Goal: Task Accomplishment & Management: Use online tool/utility

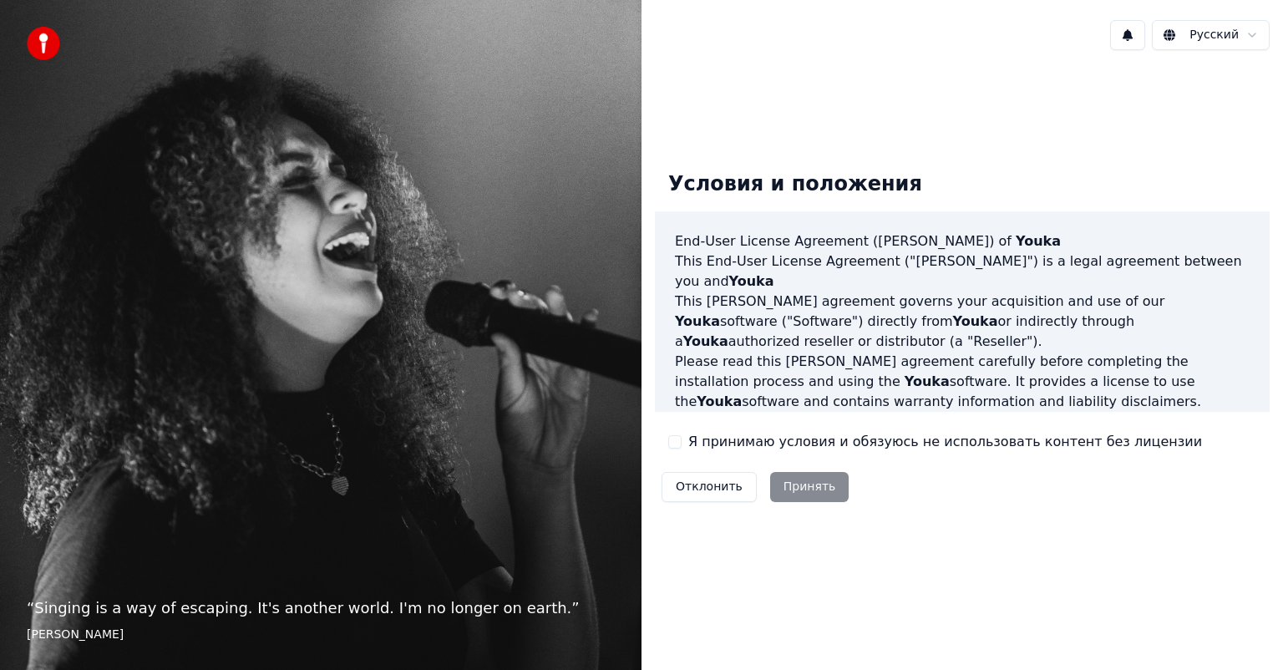
click at [743, 439] on label "Я принимаю условия и обязуюсь не использовать контент без лицензии" at bounding box center [945, 442] width 514 height 20
click at [682, 439] on button "Я принимаю условия и обязуюсь не использовать контент без лицензии" at bounding box center [674, 441] width 13 height 13
click at [792, 481] on button "Принять" at bounding box center [809, 487] width 79 height 30
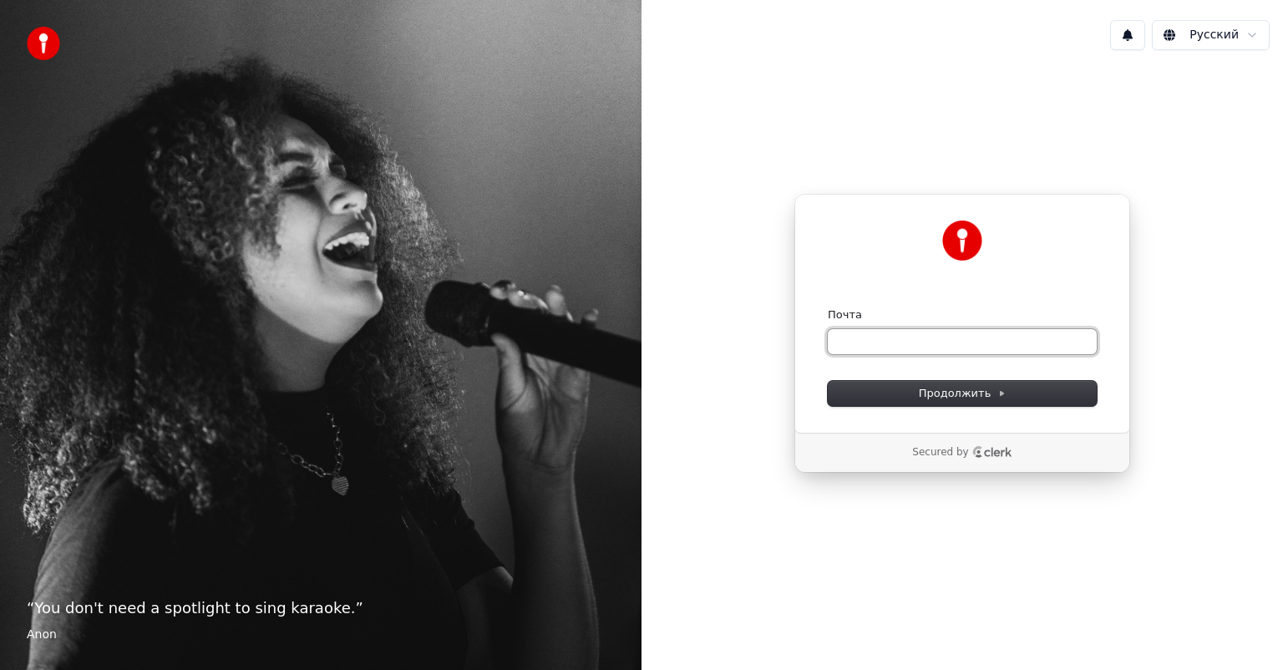
click at [874, 353] on input "Почта" at bounding box center [962, 341] width 269 height 25
click at [876, 332] on input "Почта" at bounding box center [962, 341] width 269 height 25
paste input "**********"
click at [926, 394] on span "Продолжить" at bounding box center [963, 393] width 88 height 15
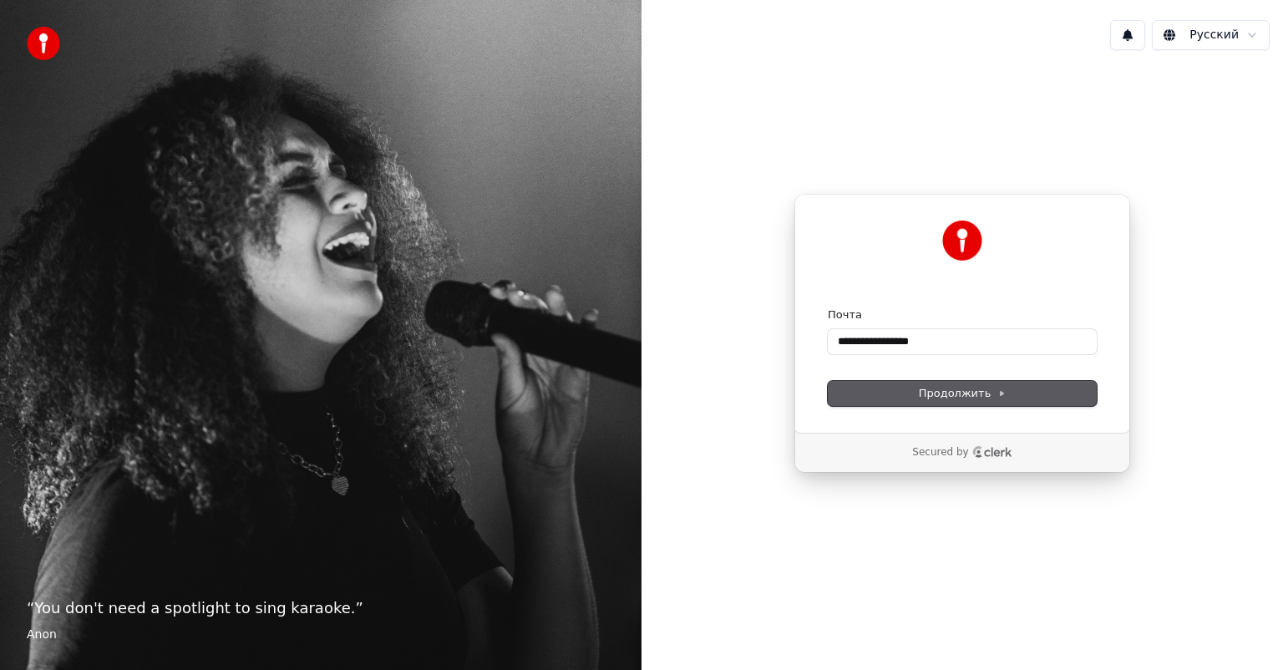
type input "**********"
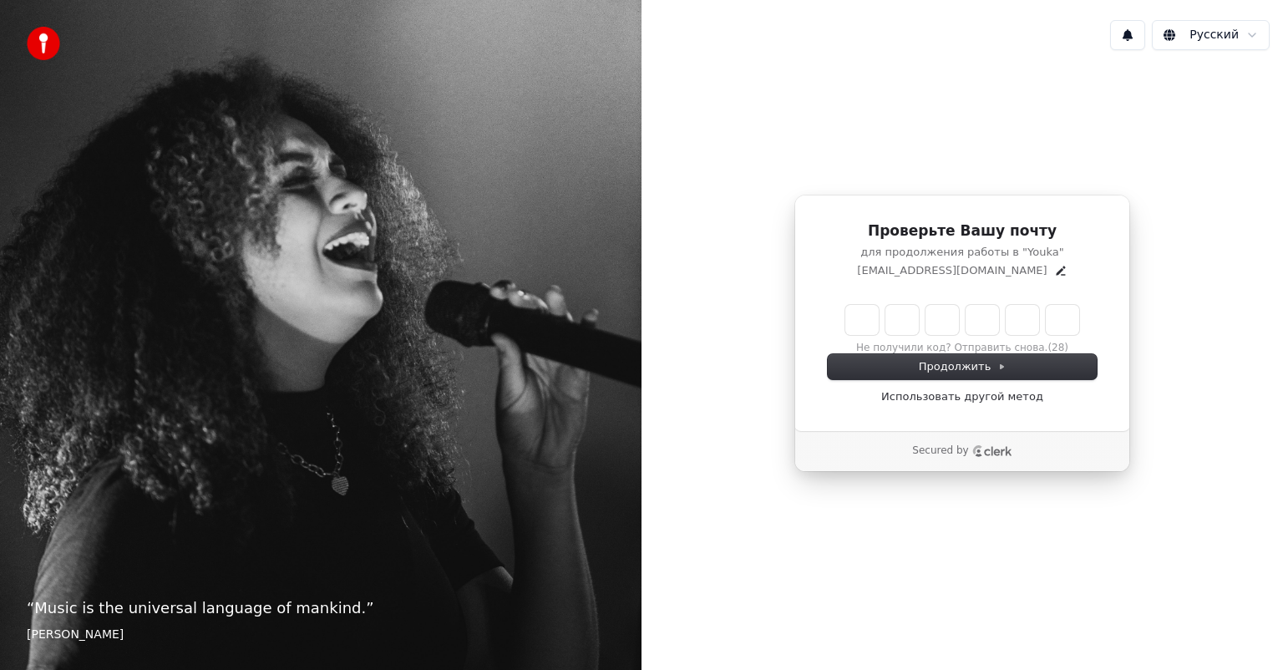
click at [859, 317] on input "Enter verification code" at bounding box center [963, 320] width 234 height 30
paste input "******"
type input "******"
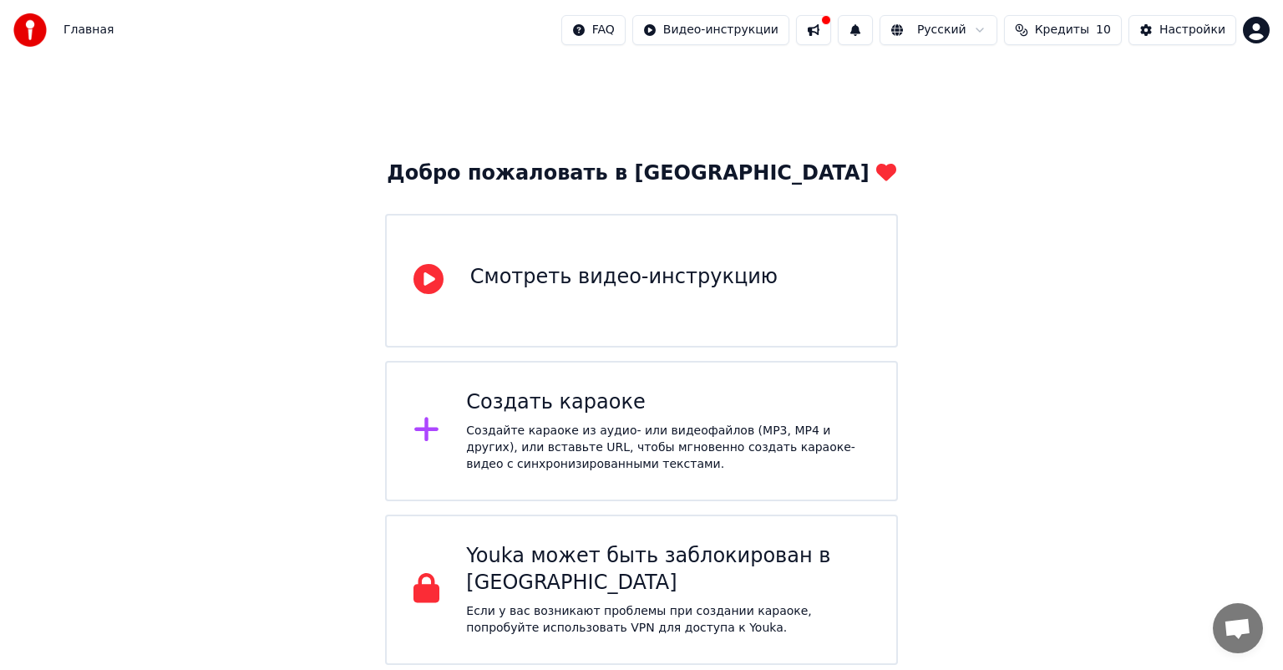
click at [604, 275] on div "Смотреть видео-инструкцию" at bounding box center [623, 277] width 307 height 27
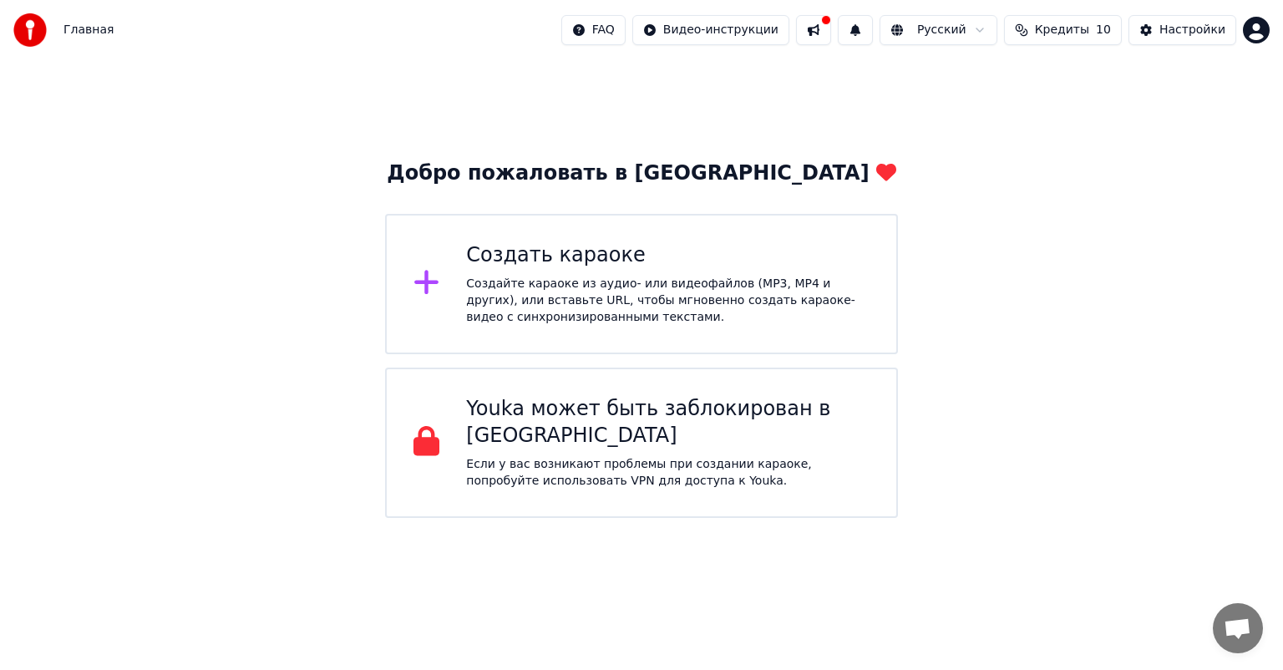
click at [602, 289] on div "Создайте караоке из аудио- или видеофайлов (MP3, MP4 и других), или вставьте UR…" at bounding box center [668, 301] width 404 height 50
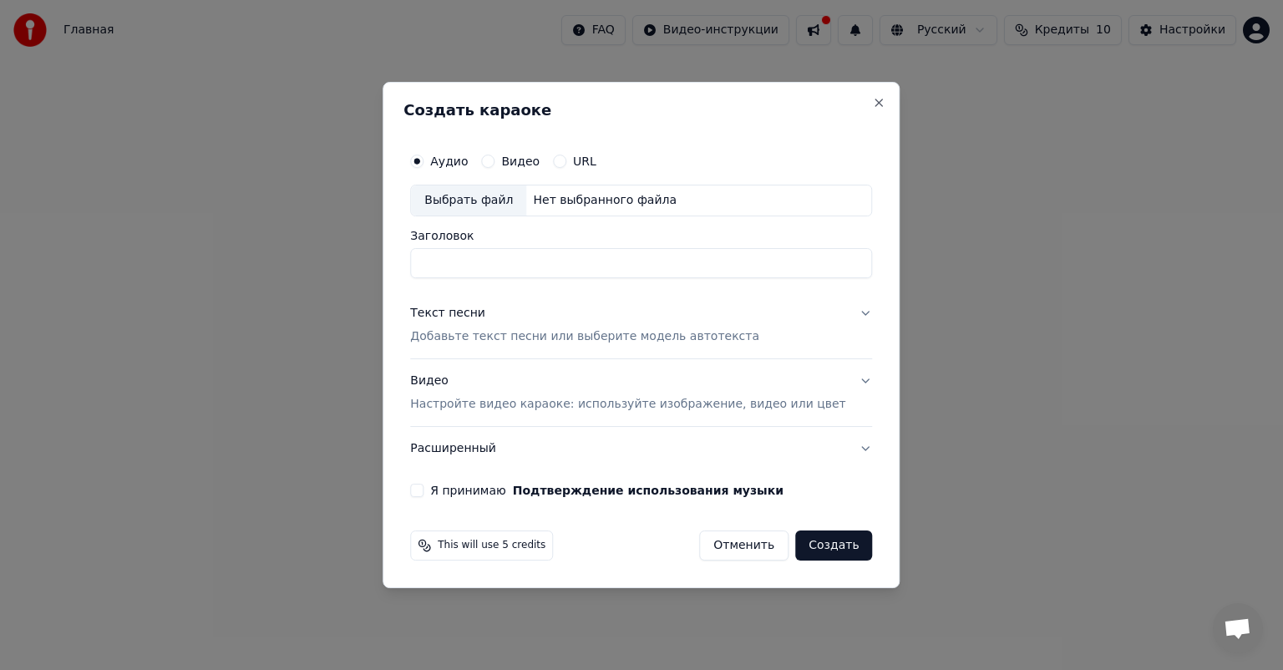
click at [606, 264] on input "Заголовок" at bounding box center [641, 263] width 462 height 30
click at [528, 164] on label "Видео" at bounding box center [520, 161] width 38 height 12
click at [495, 164] on button "Видео" at bounding box center [487, 161] width 13 height 13
click at [595, 161] on label "URL" at bounding box center [584, 161] width 23 height 12
click at [566, 161] on button "URL" at bounding box center [559, 161] width 13 height 13
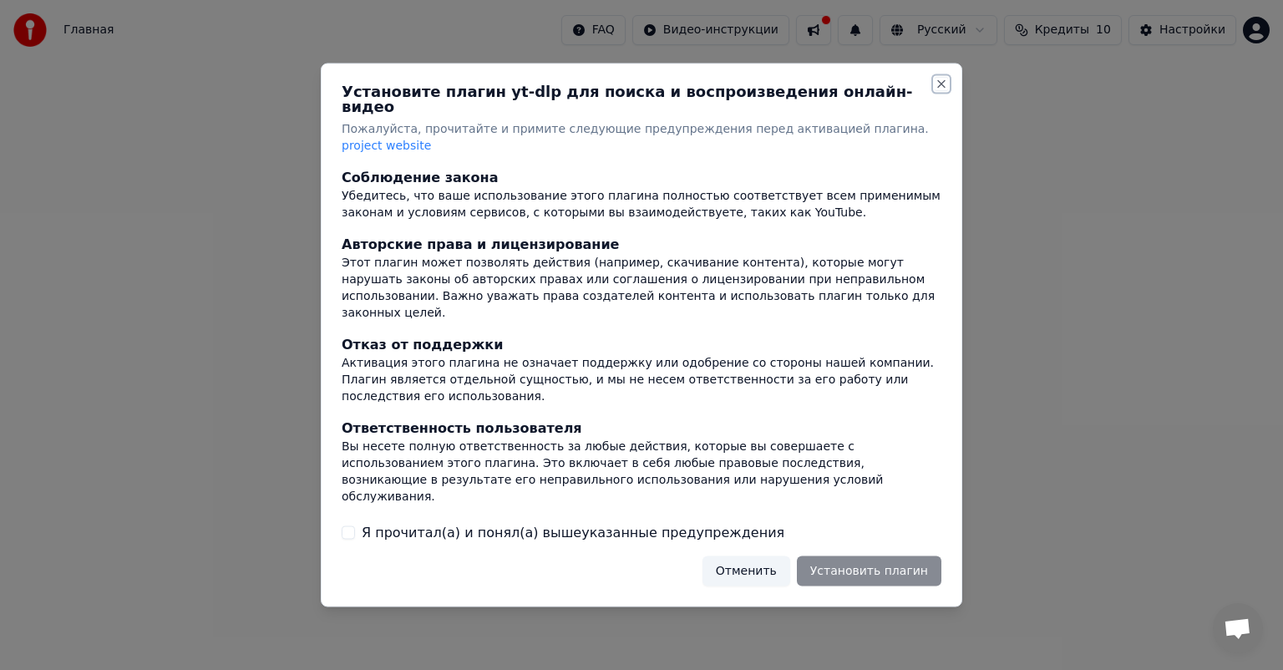
click at [940, 91] on button "Close" at bounding box center [941, 84] width 13 height 13
click at [750, 557] on button "Отменить" at bounding box center [747, 571] width 88 height 30
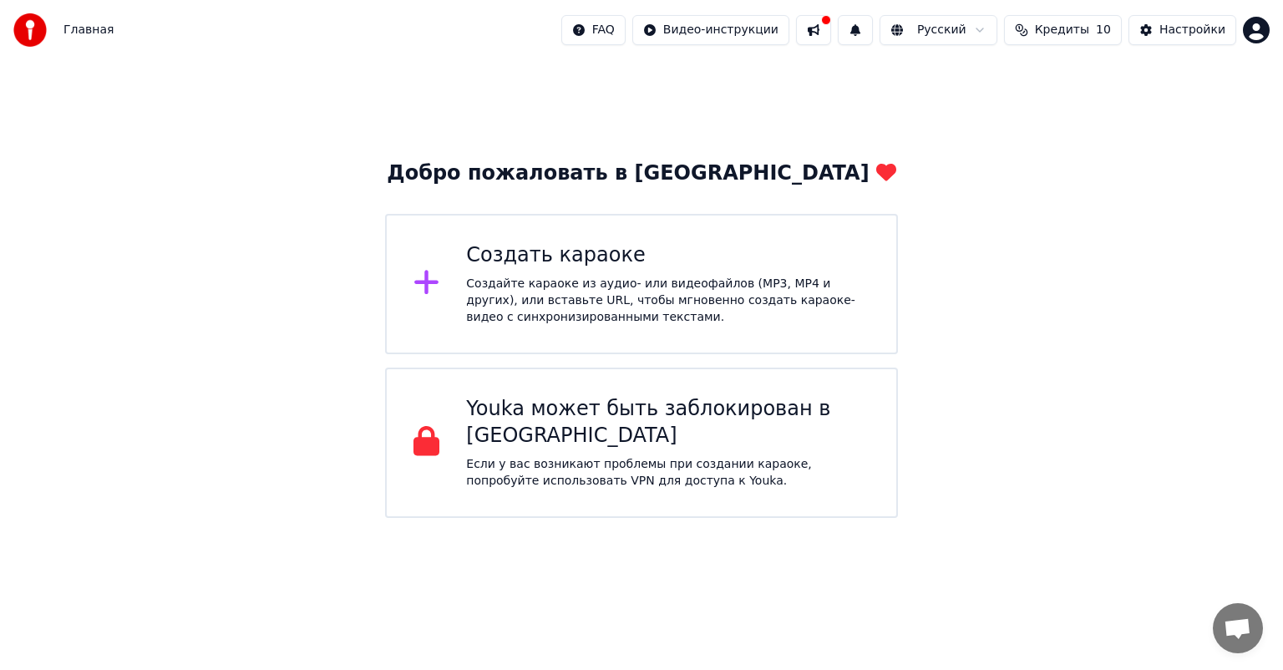
click at [546, 284] on div "Создайте караоке из аудио- или видеофайлов (MP3, MP4 и других), или вставьте UR…" at bounding box center [668, 301] width 404 height 50
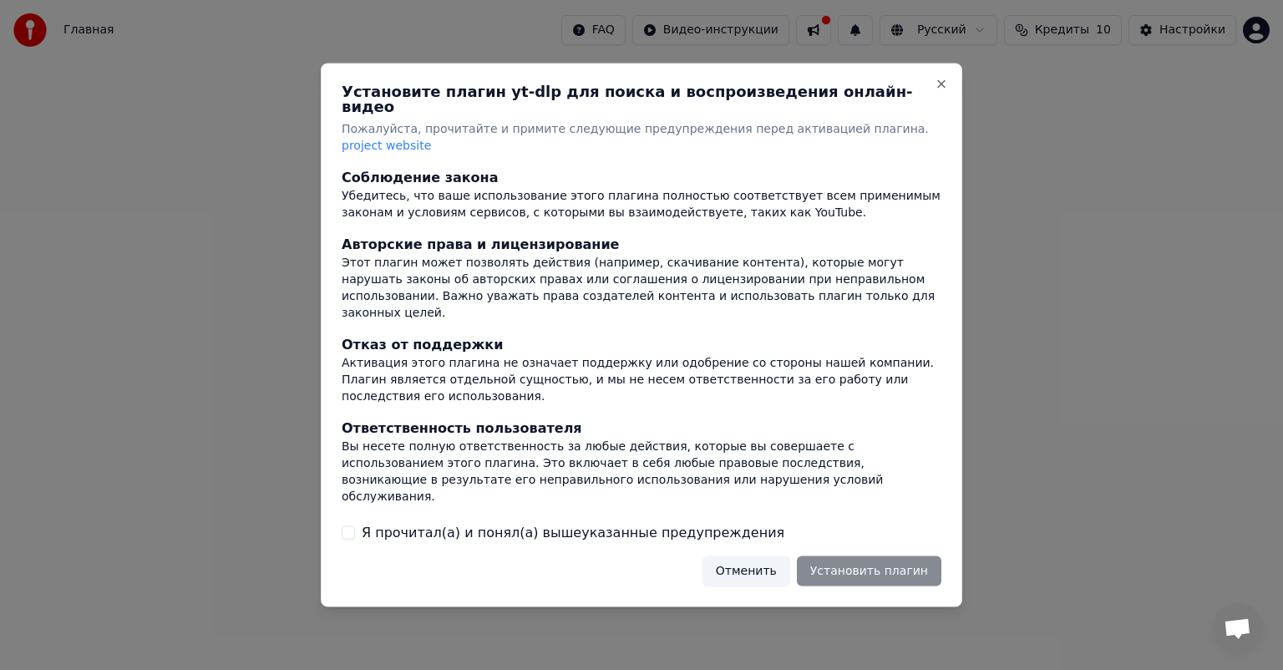
click at [429, 522] on label "Я прочитал(а) и понял(а) вышеуказанные предупреждения" at bounding box center [573, 532] width 423 height 20
click at [355, 526] on button "Я прочитал(а) и понял(а) вышеуказанные предупреждения" at bounding box center [348, 532] width 13 height 13
click at [910, 559] on button "Установить плагин" at bounding box center [869, 571] width 145 height 30
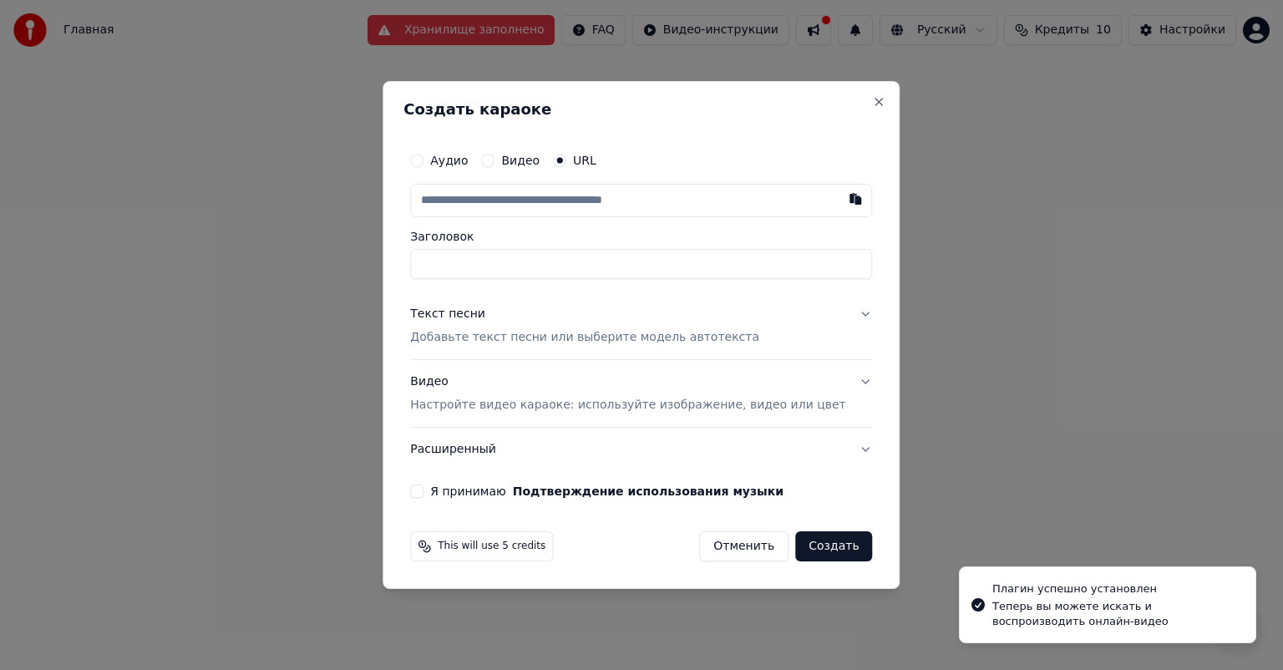
click at [468, 155] on label "Аудио" at bounding box center [449, 161] width 38 height 12
click at [424, 154] on button "Аудио" at bounding box center [416, 160] width 13 height 13
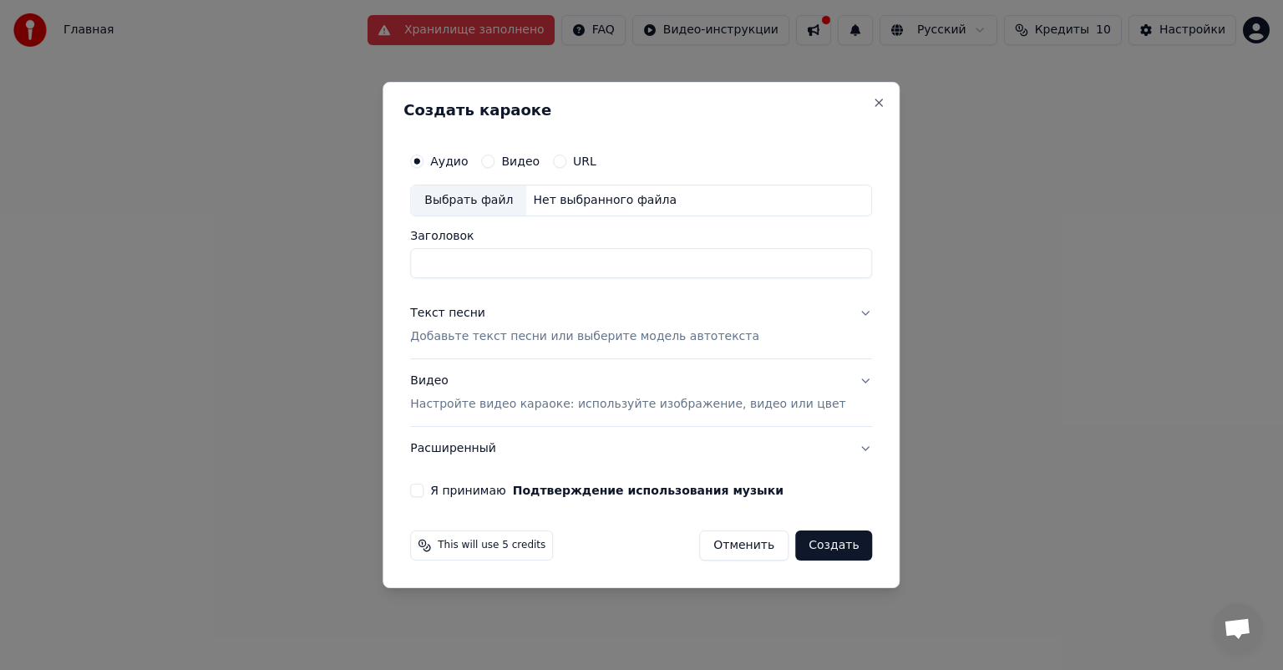
click at [531, 165] on label "Видео" at bounding box center [520, 161] width 38 height 12
click at [495, 165] on button "Видео" at bounding box center [487, 161] width 13 height 13
click at [587, 199] on div "Нет выбранного файла" at bounding box center [604, 200] width 157 height 17
click at [463, 160] on label "Аудио" at bounding box center [449, 161] width 38 height 12
click at [424, 160] on button "Аудио" at bounding box center [416, 161] width 13 height 13
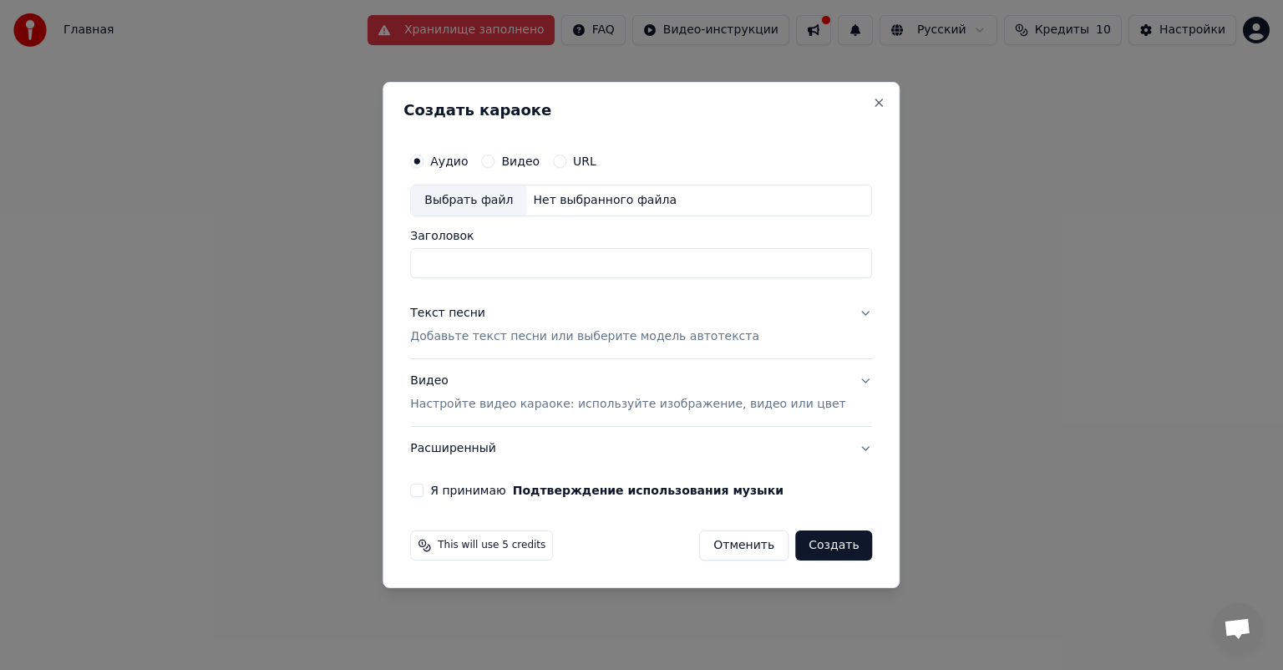
click at [589, 204] on div "Нет выбранного файла" at bounding box center [604, 200] width 157 height 17
click at [616, 203] on div "Нет выбранного файла" at bounding box center [604, 200] width 157 height 17
click at [536, 164] on label "Видео" at bounding box center [520, 161] width 38 height 12
click at [495, 164] on button "Видео" at bounding box center [487, 161] width 13 height 13
click at [583, 202] on div "Нет выбранного файла" at bounding box center [604, 200] width 157 height 17
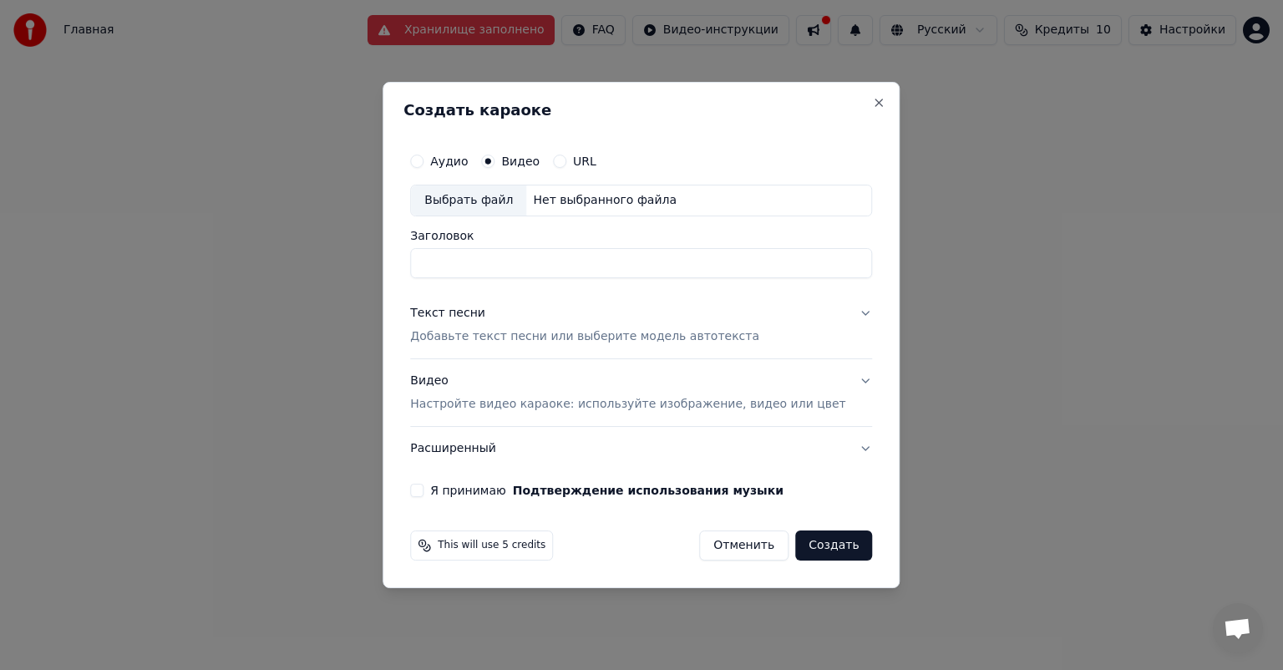
click at [468, 163] on label "Аудио" at bounding box center [449, 161] width 38 height 12
click at [424, 163] on button "Аудио" at bounding box center [416, 161] width 13 height 13
click at [610, 199] on div "Нет выбранного файла" at bounding box center [604, 200] width 157 height 17
type input "**********"
click at [820, 311] on button "Текст песни Добавьте текст песни или выберите модель автотекста" at bounding box center [641, 325] width 462 height 67
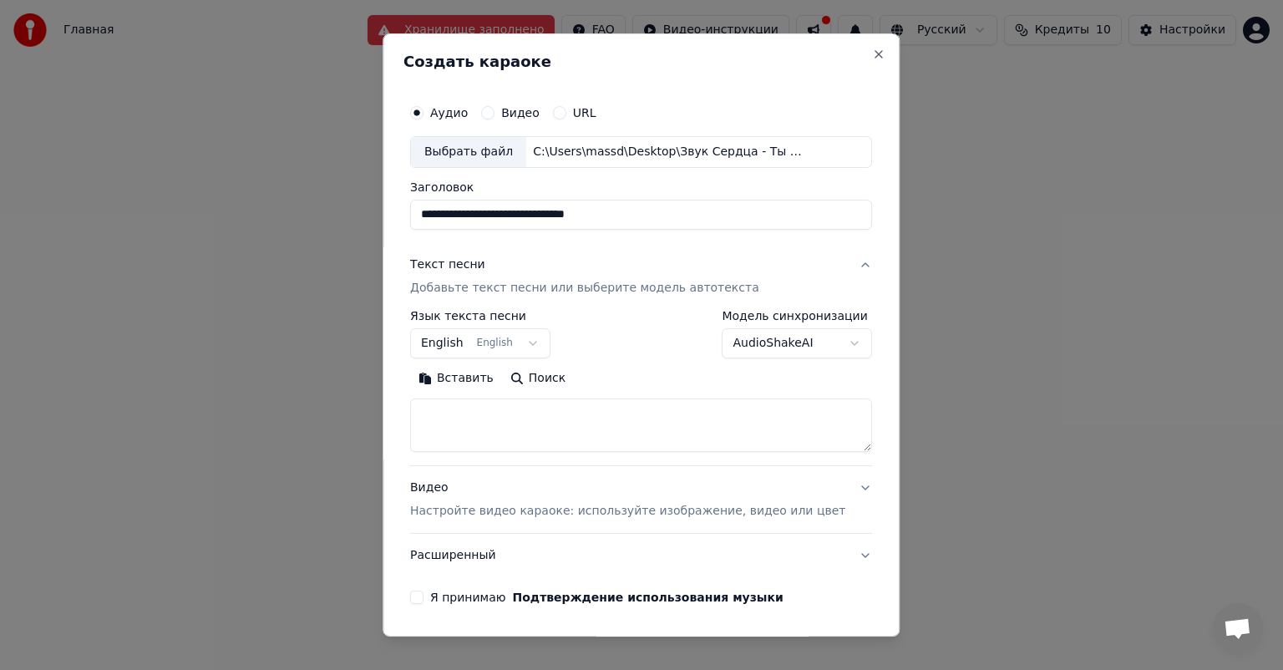
click at [531, 332] on body "**********" at bounding box center [641, 259] width 1283 height 518
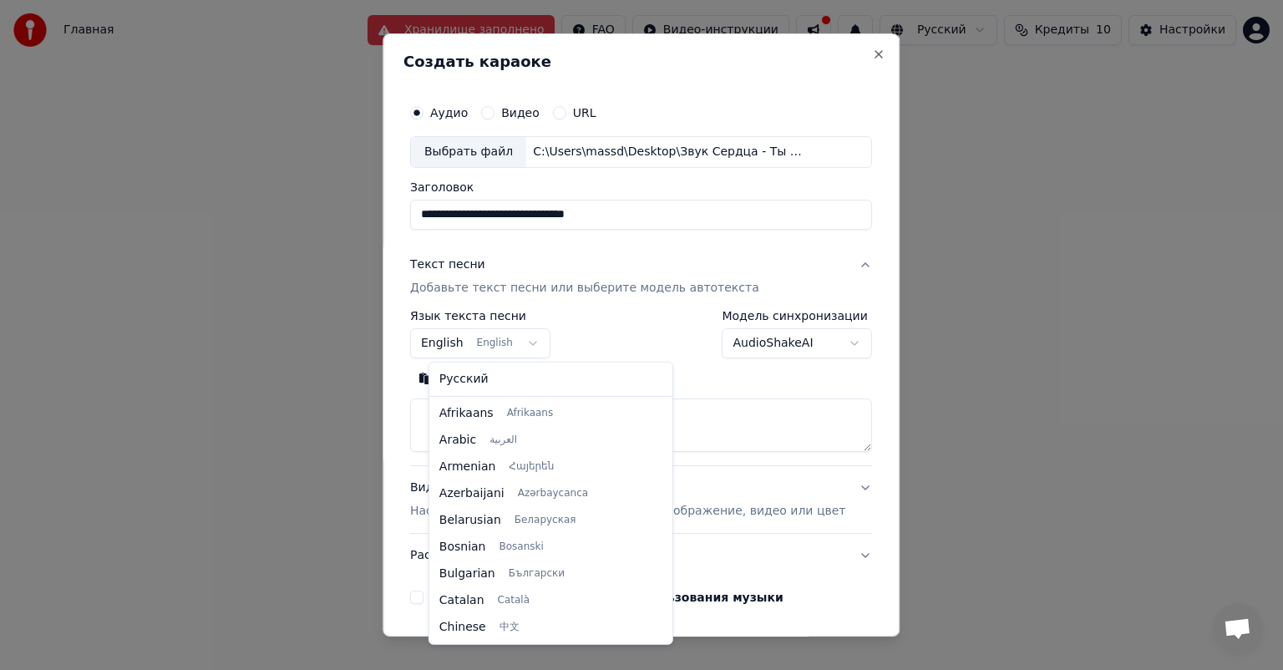
scroll to position [134, 0]
select select "**"
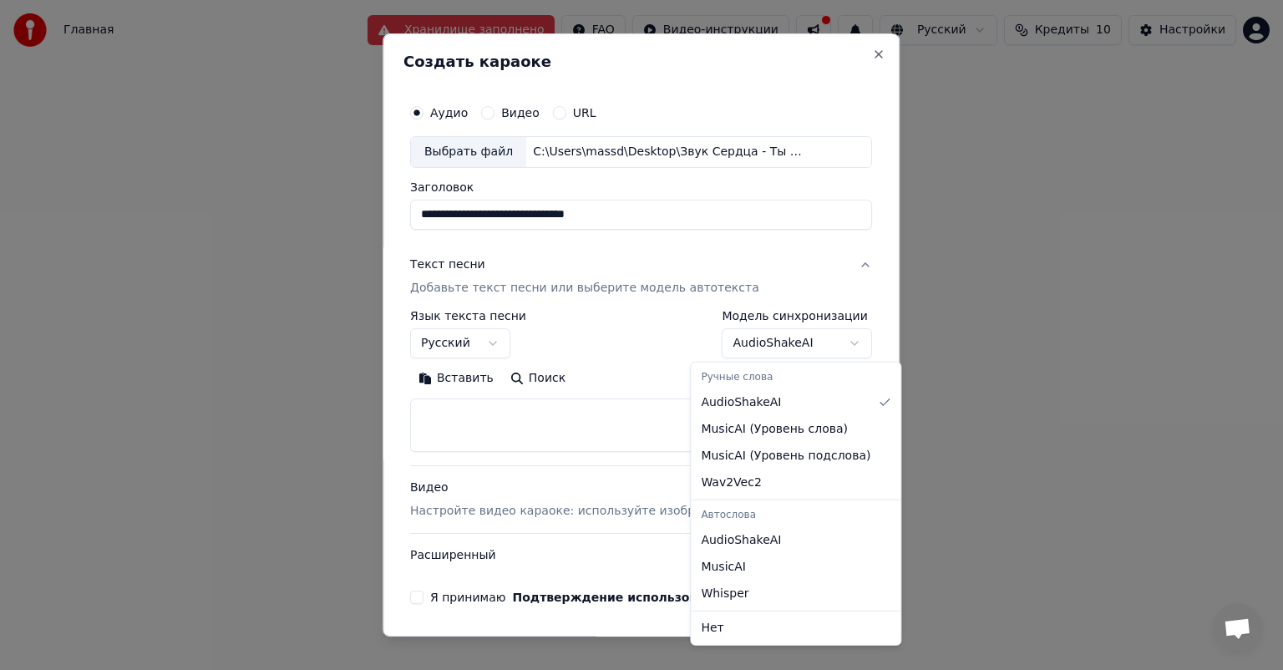
click at [781, 344] on body "**********" at bounding box center [641, 259] width 1283 height 518
click at [635, 341] on body "**********" at bounding box center [641, 259] width 1283 height 518
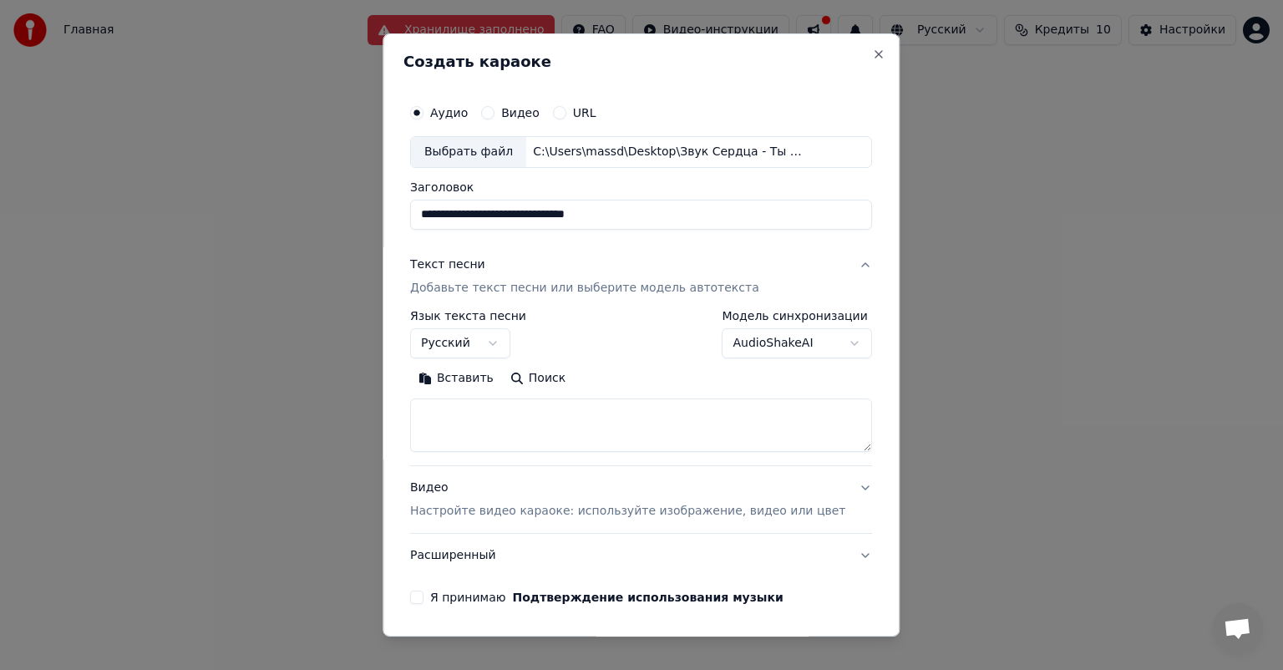
click at [603, 416] on textarea at bounding box center [641, 425] width 462 height 53
click at [551, 410] on textarea at bounding box center [641, 425] width 462 height 53
click at [755, 259] on button "Текст песни Добавьте текст песни или выберите модель автотекста" at bounding box center [641, 276] width 462 height 67
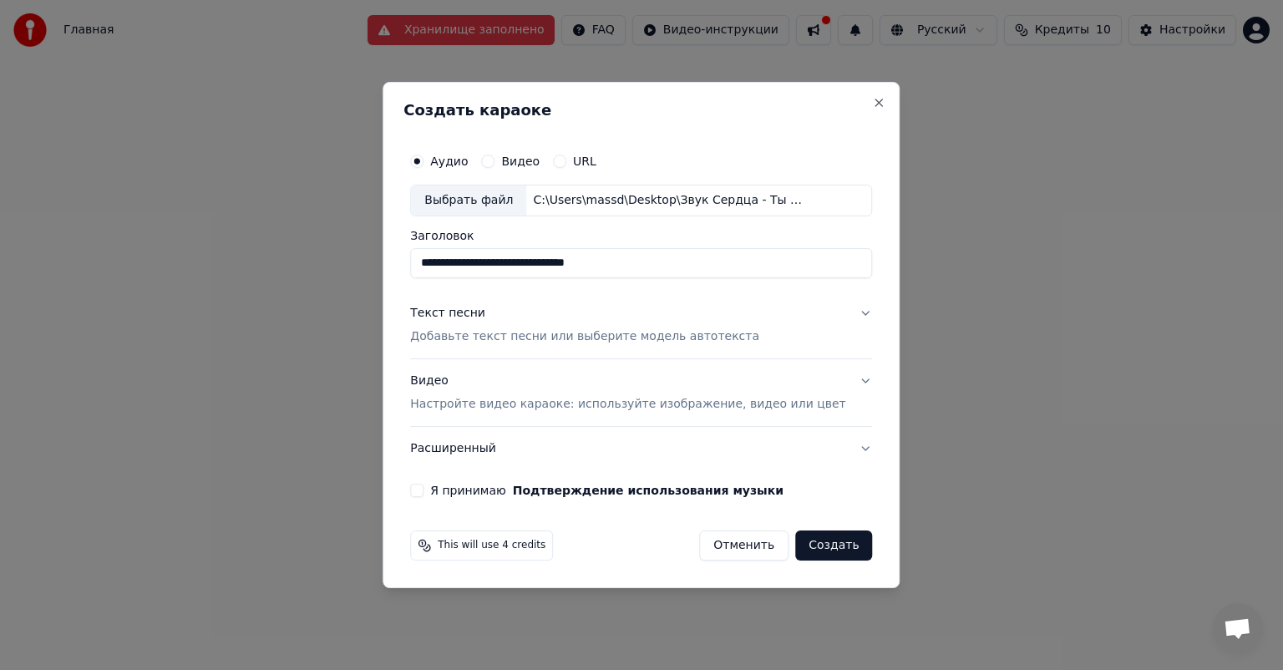
click at [745, 307] on button "Текст песни Добавьте текст песни или выберите модель автотекста" at bounding box center [641, 325] width 462 height 67
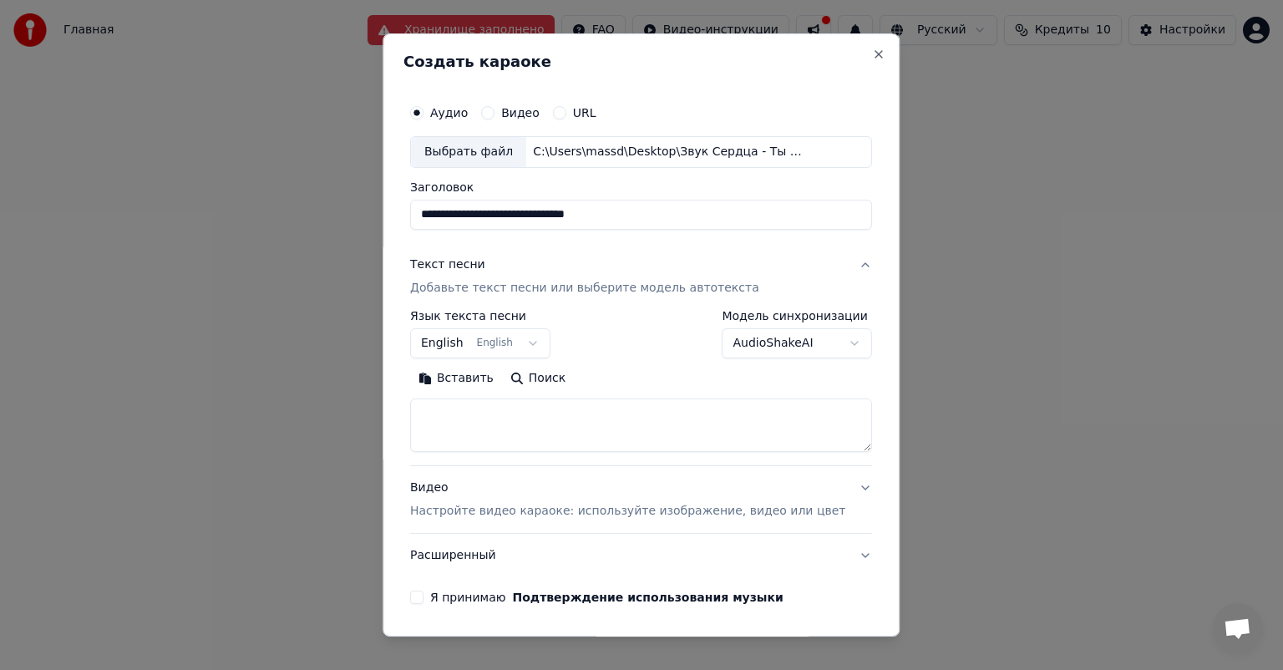
click at [612, 414] on textarea at bounding box center [641, 425] width 462 height 53
paste textarea "**********"
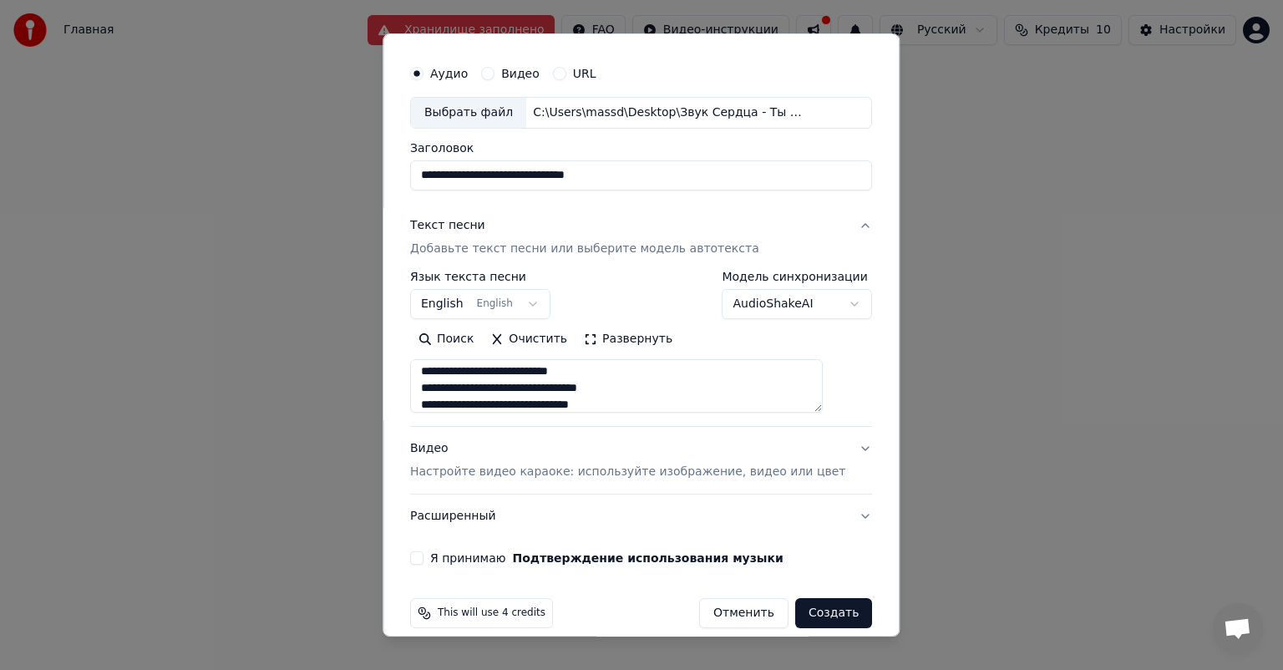
scroll to position [57, 0]
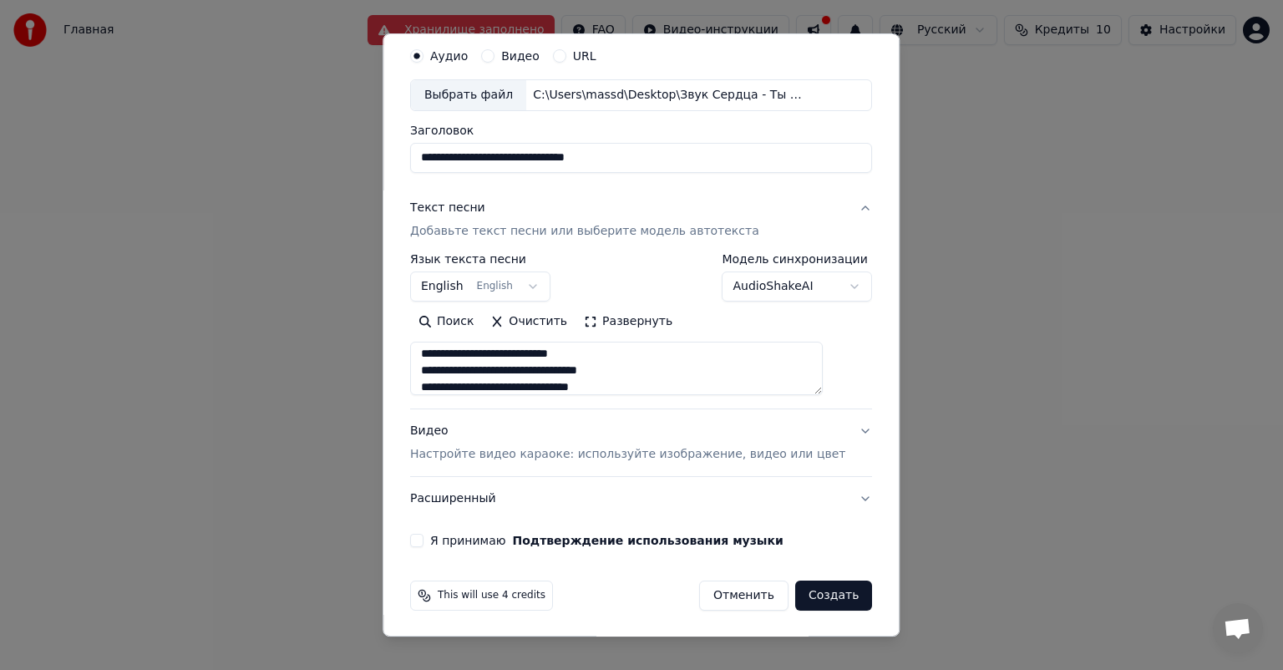
type textarea "**********"
click at [783, 460] on p "Настройте видео караоке: используйте изображение, видео или цвет" at bounding box center [627, 454] width 435 height 17
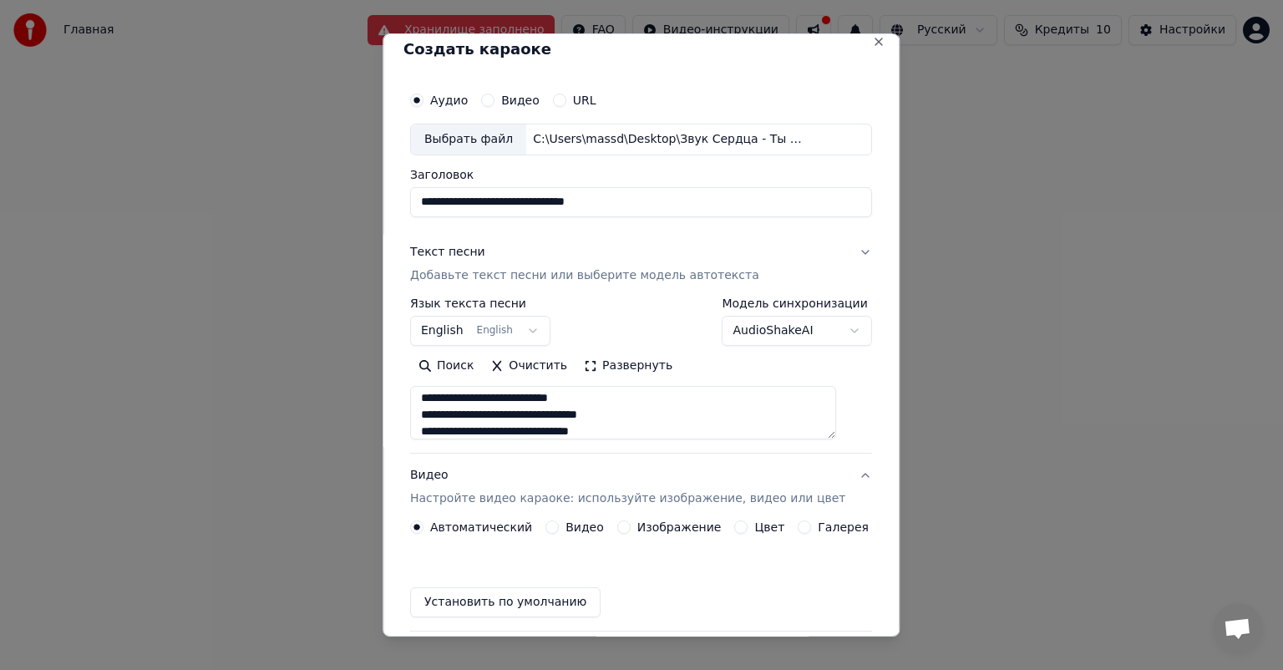
scroll to position [13, 0]
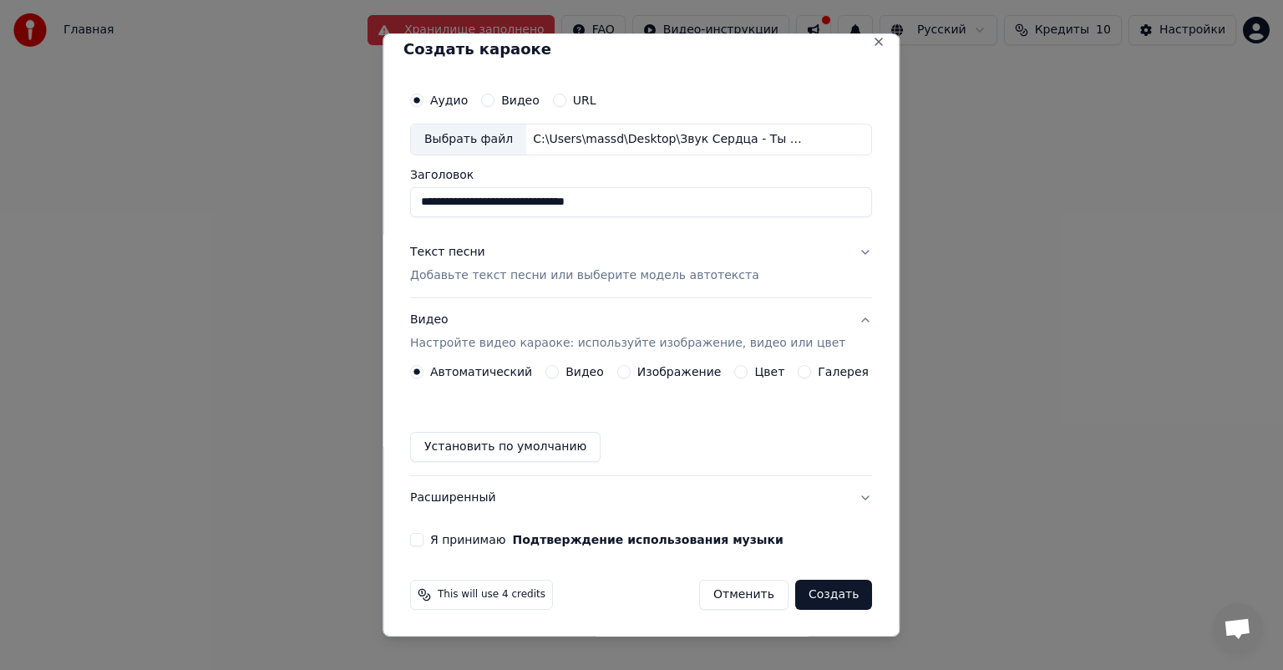
click at [578, 378] on label "Видео" at bounding box center [585, 372] width 38 height 12
click at [559, 378] on button "Видео" at bounding box center [552, 371] width 13 height 13
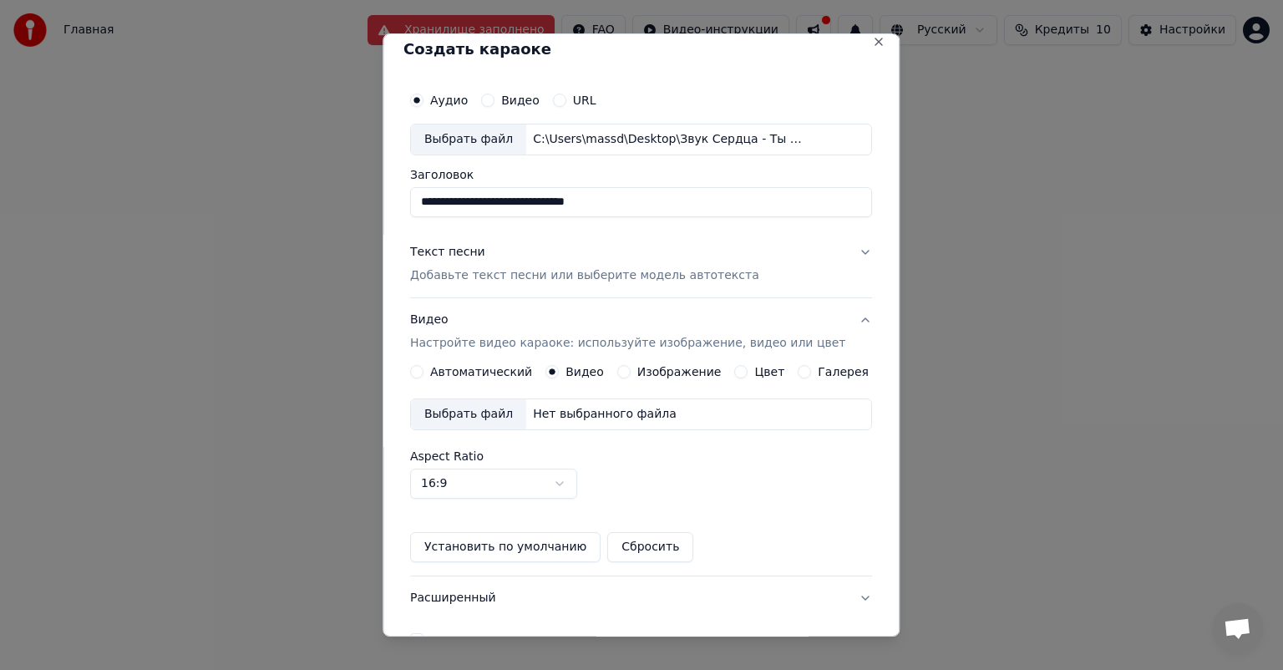
click at [678, 374] on label "Изображение" at bounding box center [680, 372] width 84 height 12
click at [631, 374] on button "Изображение" at bounding box center [623, 371] width 13 height 13
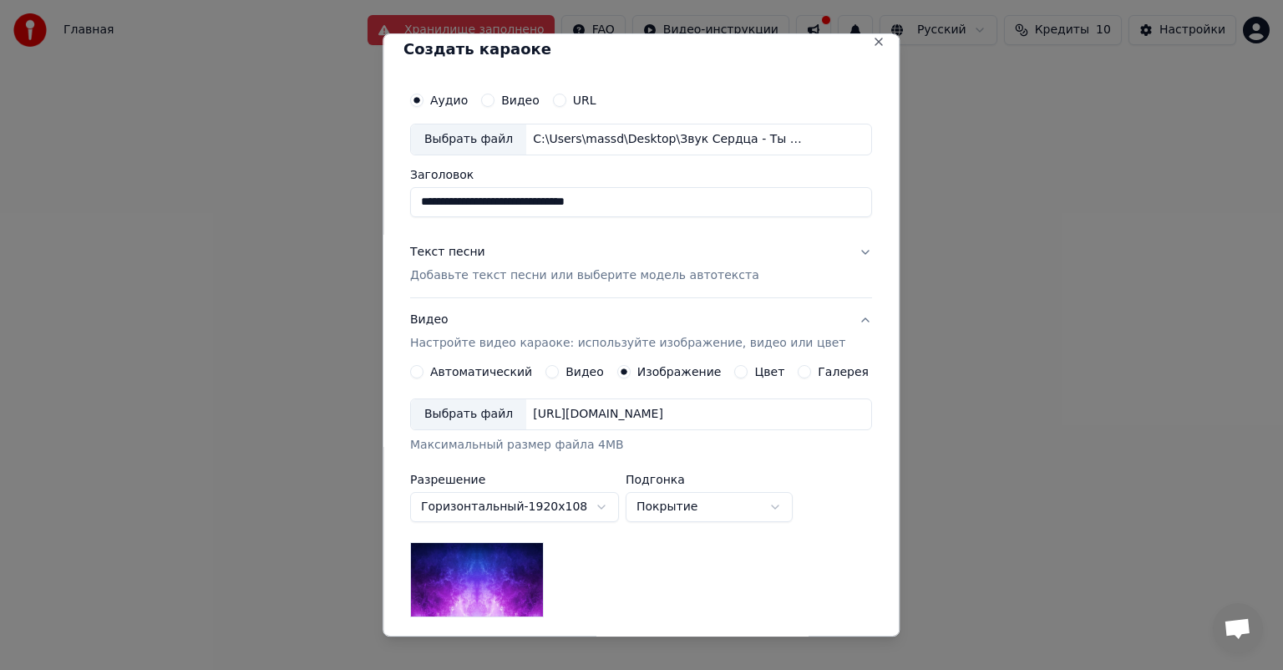
click at [755, 374] on label "Цвет" at bounding box center [770, 372] width 30 height 12
click at [749, 374] on button "Цвет" at bounding box center [741, 371] width 13 height 13
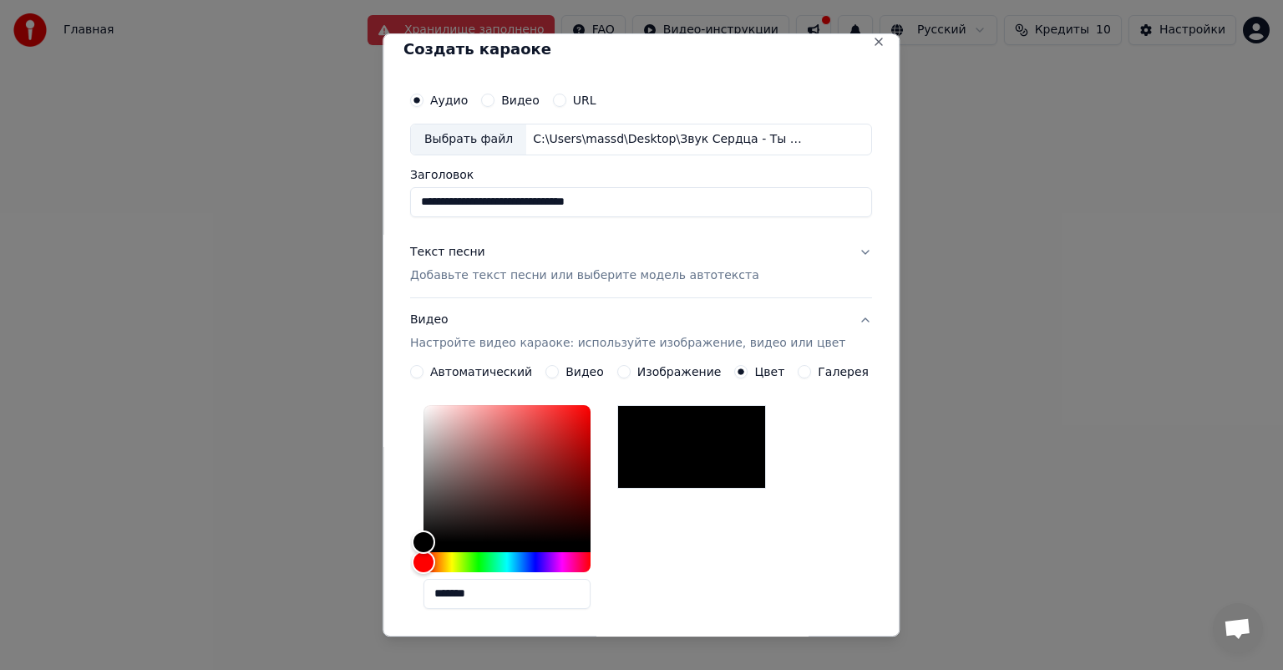
click at [799, 368] on div "Галерея" at bounding box center [834, 371] width 71 height 13
click at [663, 369] on label "Изображение" at bounding box center [680, 372] width 84 height 12
click at [631, 369] on button "Изображение" at bounding box center [623, 371] width 13 height 13
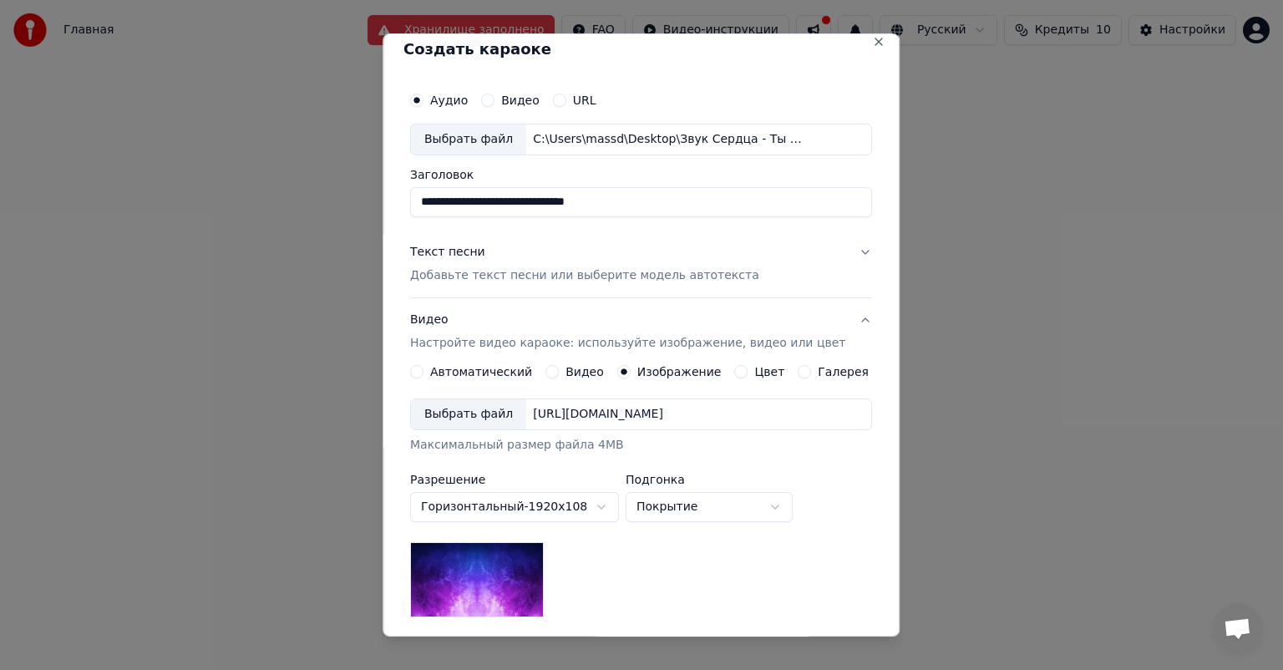
click at [475, 411] on div "Выбрать файл" at bounding box center [468, 414] width 115 height 30
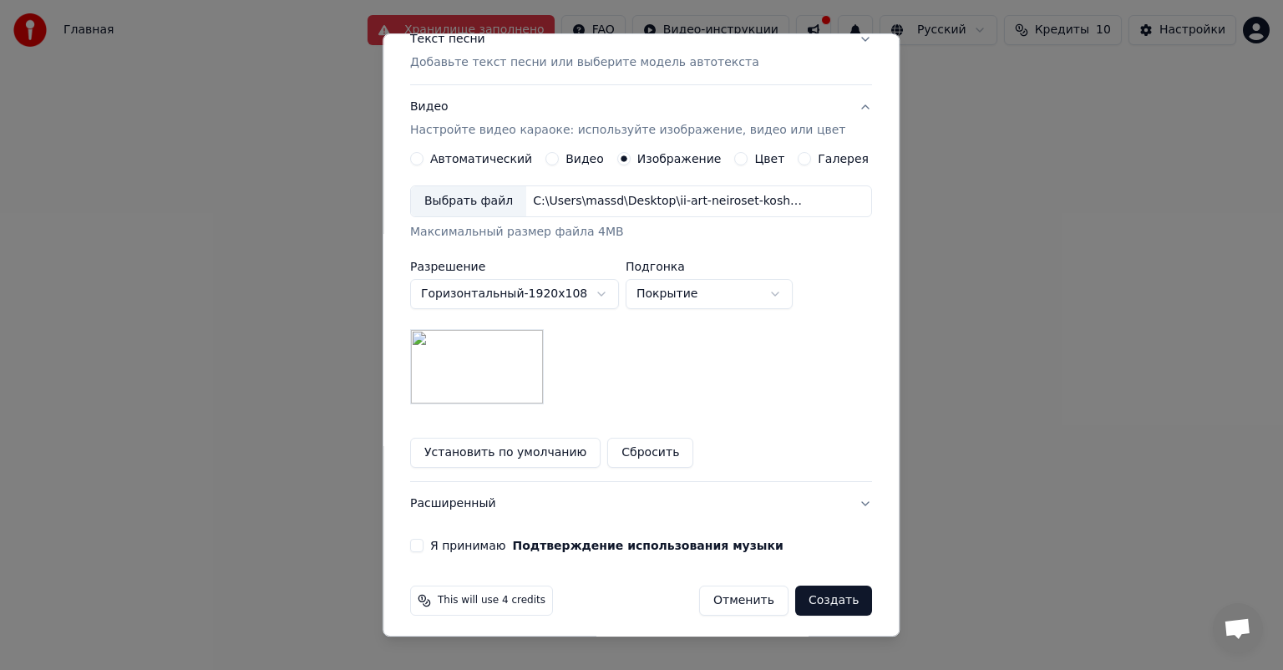
scroll to position [231, 0]
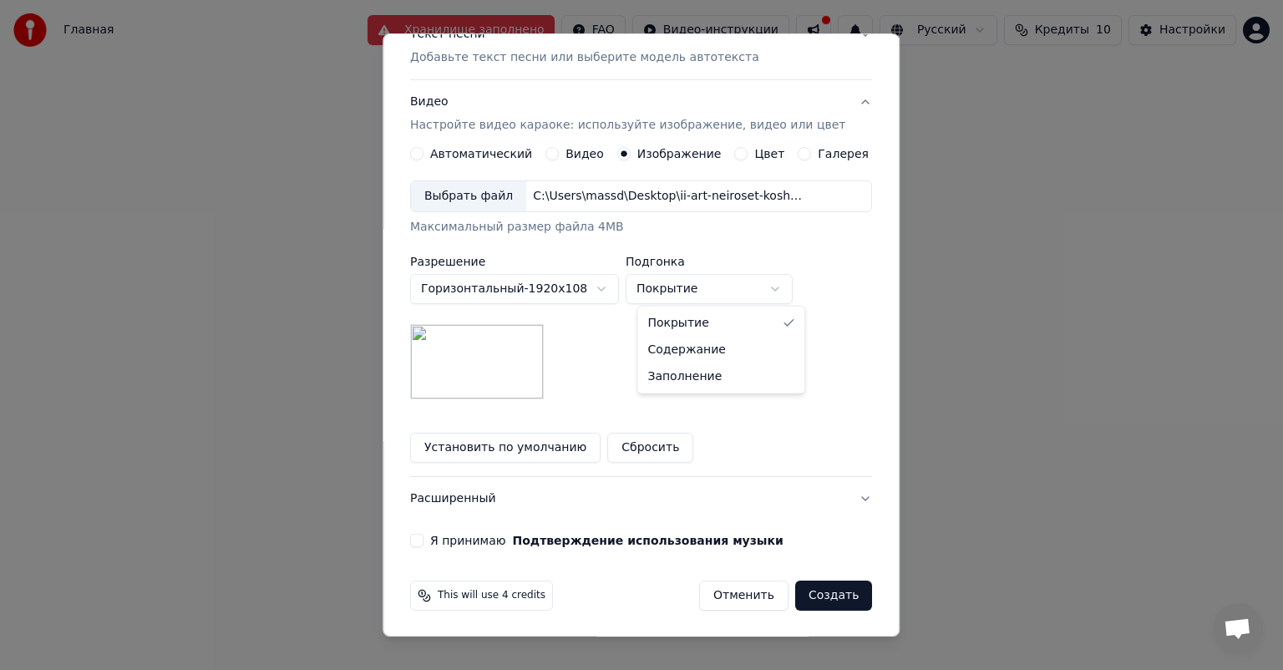
click at [668, 282] on body "**********" at bounding box center [641, 259] width 1283 height 518
click at [696, 287] on body "**********" at bounding box center [641, 259] width 1283 height 518
click at [709, 261] on label "Подгонка" at bounding box center [709, 262] width 167 height 12
click at [714, 275] on body "**********" at bounding box center [641, 259] width 1283 height 518
select select "*****"
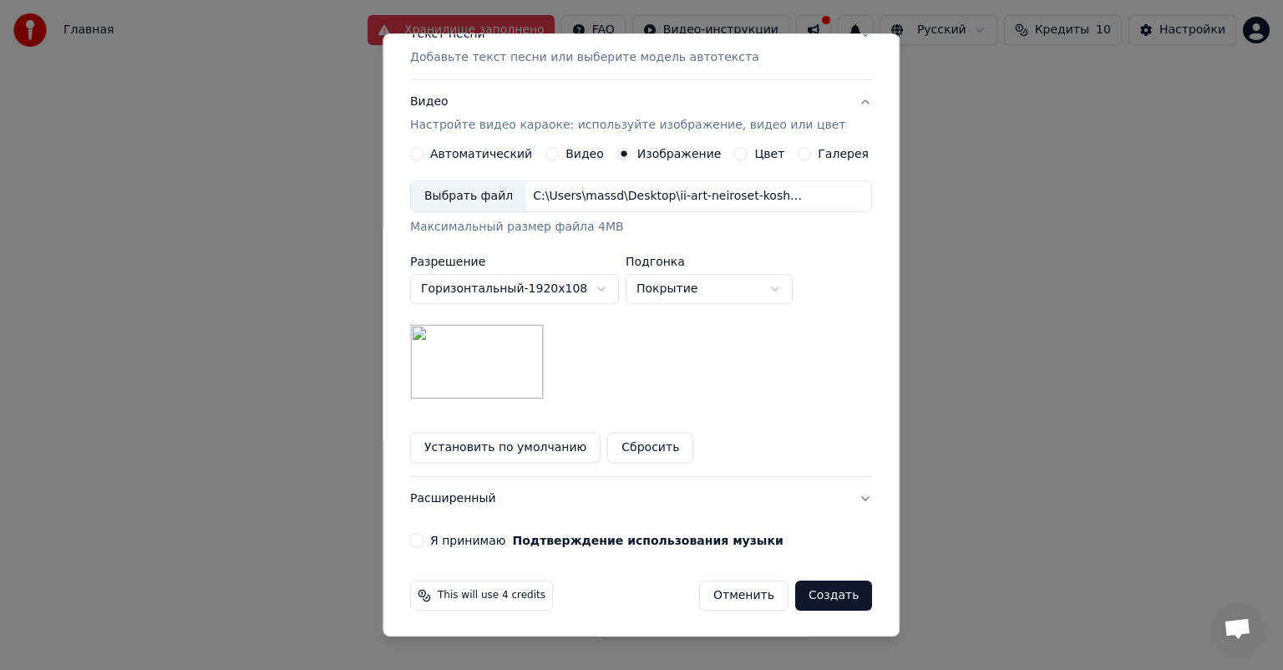
click at [706, 351] on div "**********" at bounding box center [641, 289] width 462 height 219
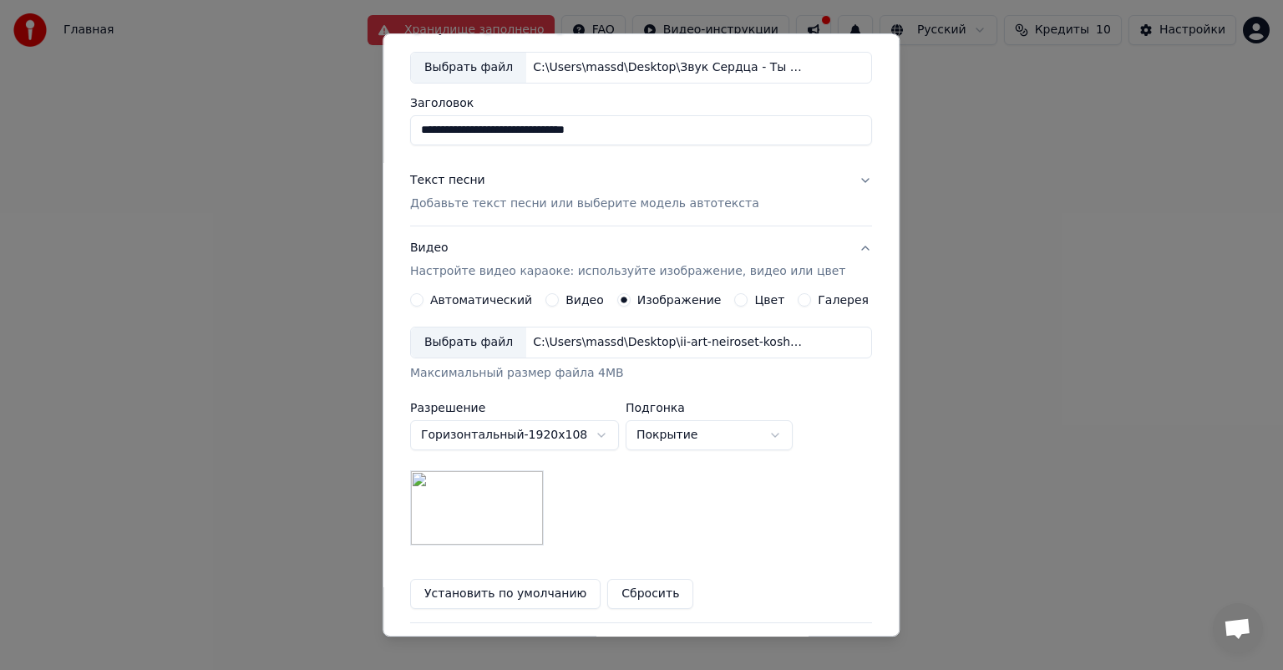
scroll to position [0, 0]
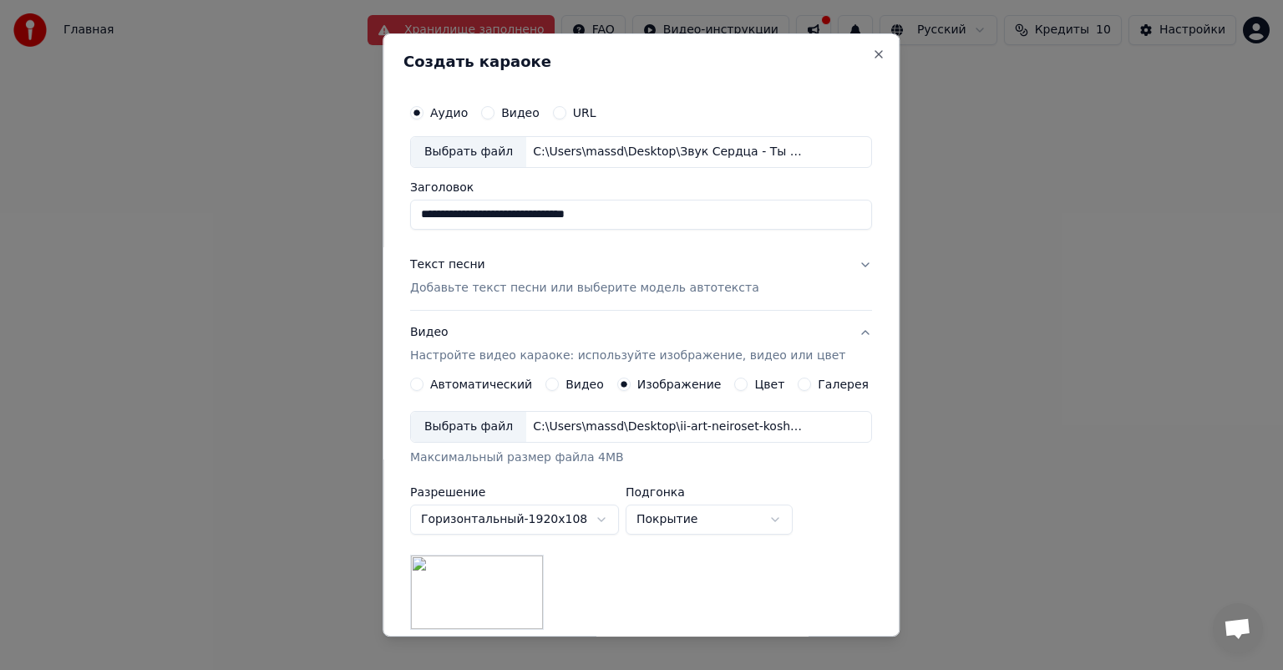
click at [812, 277] on button "Текст песни Добавьте текст песни или выберите модель автотекста" at bounding box center [641, 276] width 462 height 67
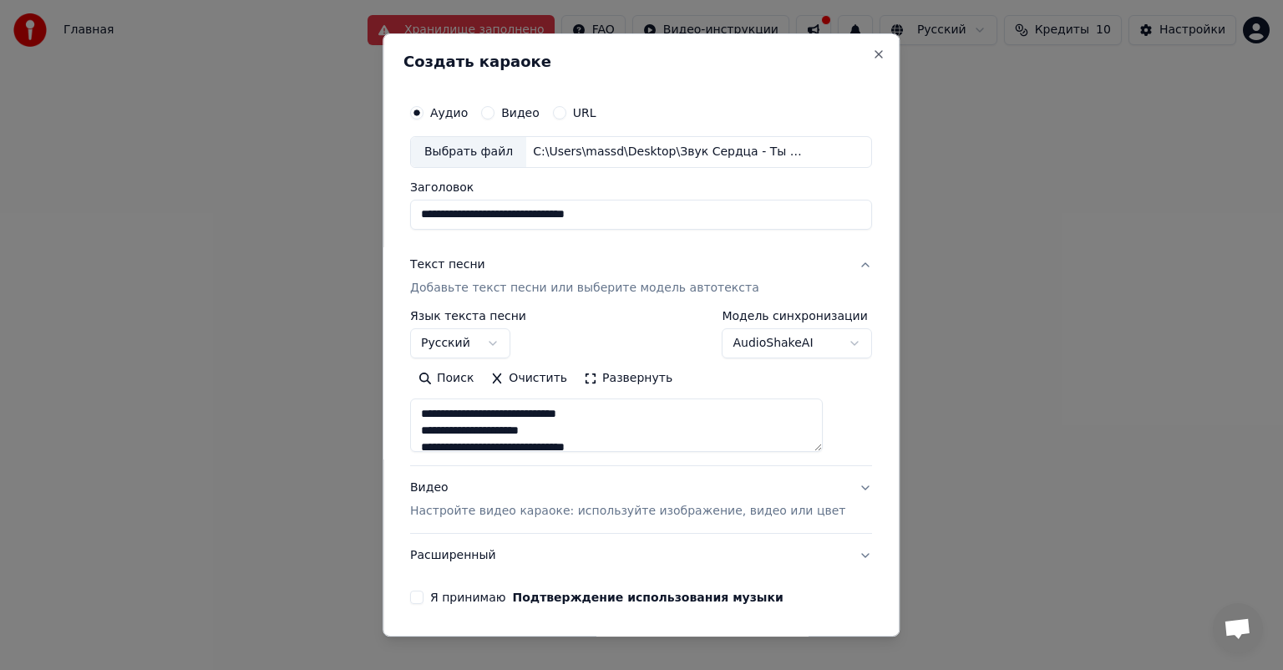
scroll to position [57, 0]
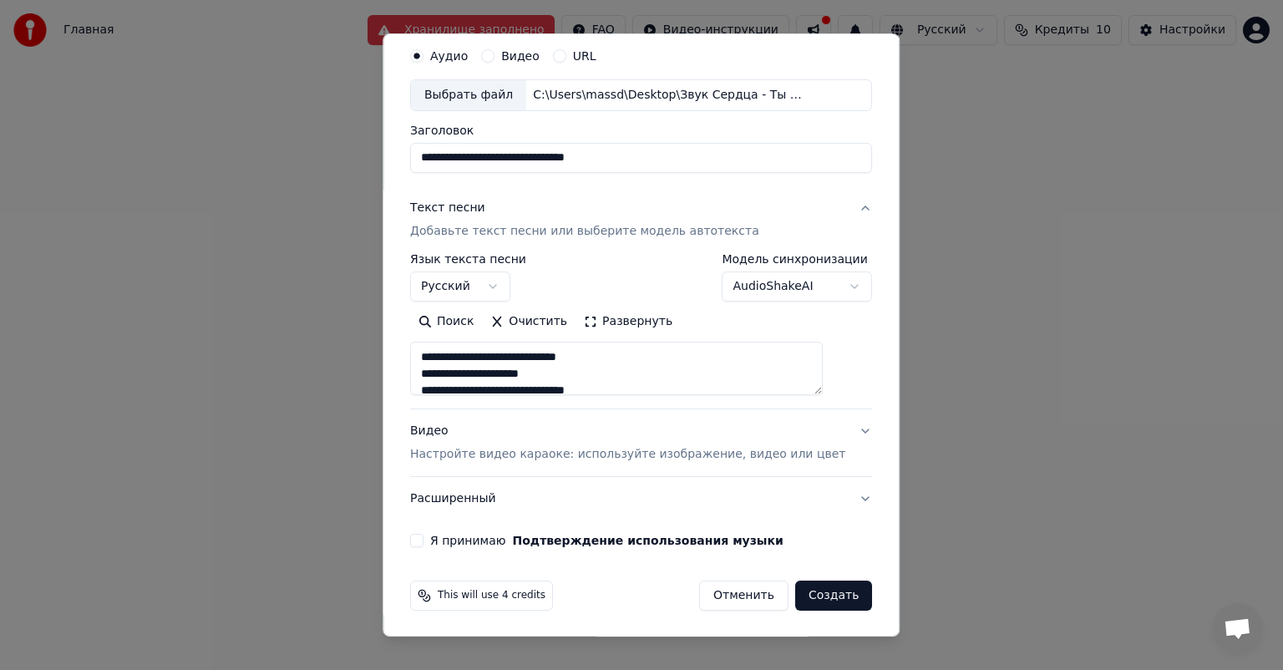
click at [813, 591] on button "Создать" at bounding box center [833, 596] width 77 height 30
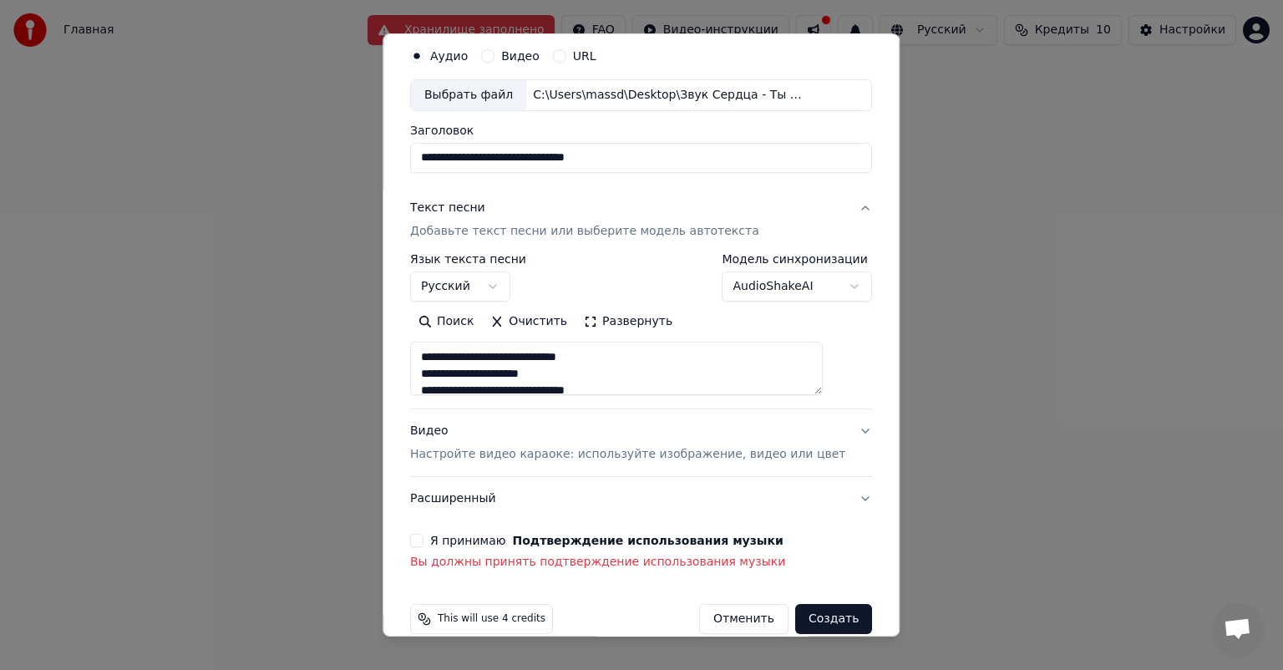
click at [444, 541] on div "Я принимаю Подтверждение использования музыки" at bounding box center [641, 540] width 462 height 13
click at [424, 536] on button "Я принимаю Подтверждение использования музыки" at bounding box center [416, 540] width 13 height 13
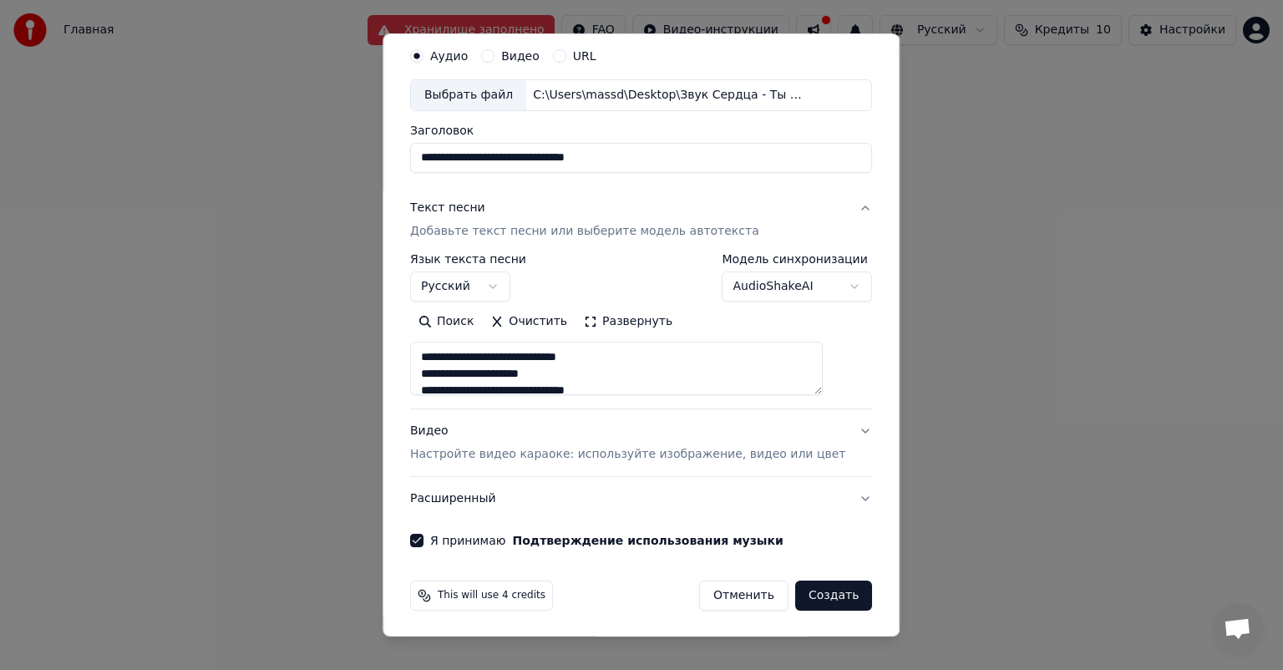
click at [819, 596] on button "Создать" at bounding box center [833, 596] width 77 height 30
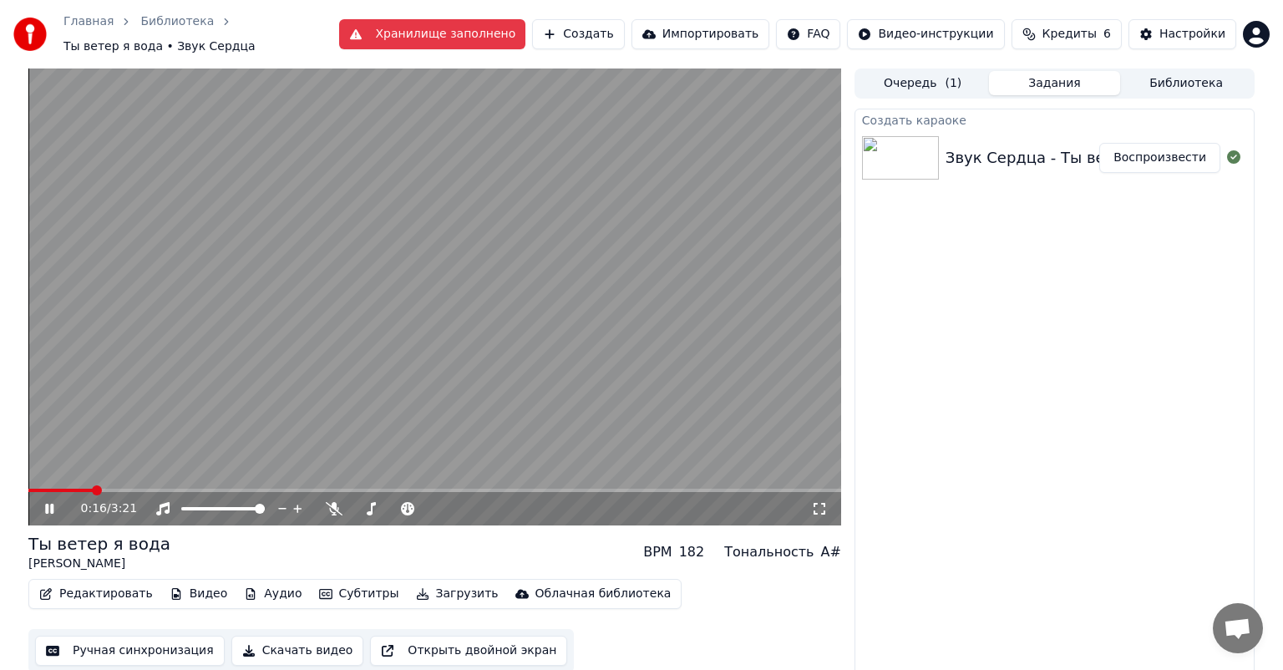
click at [43, 502] on icon at bounding box center [61, 508] width 39 height 13
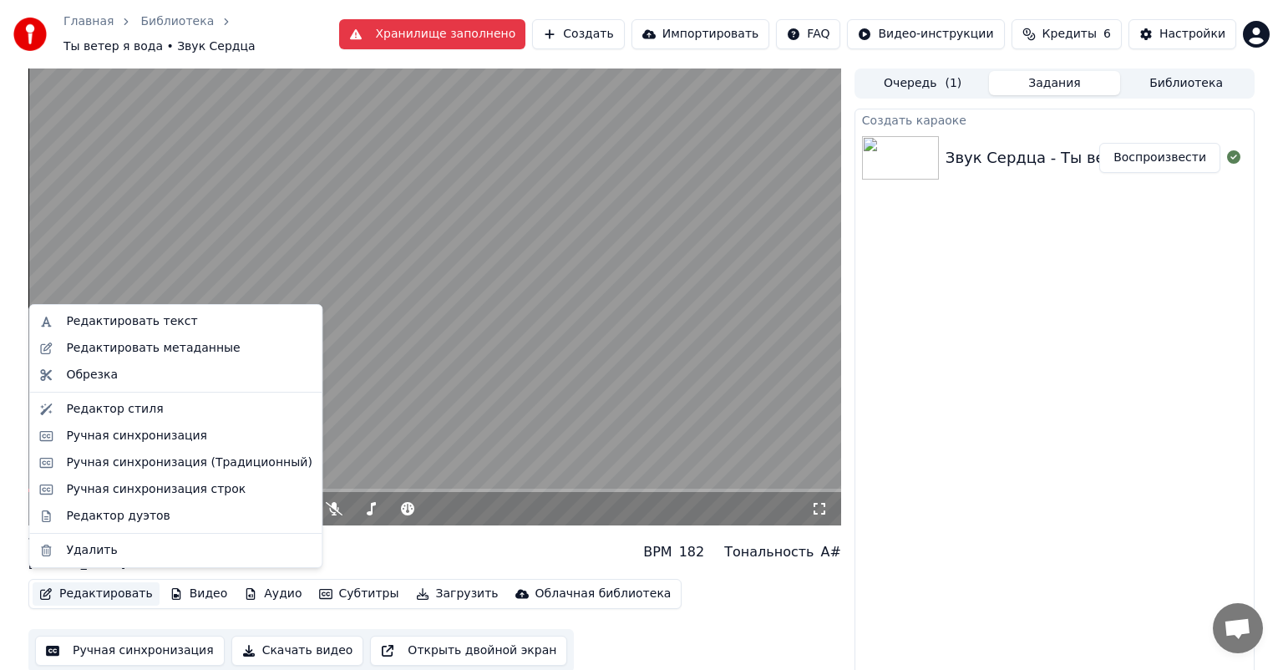
click at [117, 588] on button "Редактировать" at bounding box center [96, 593] width 127 height 23
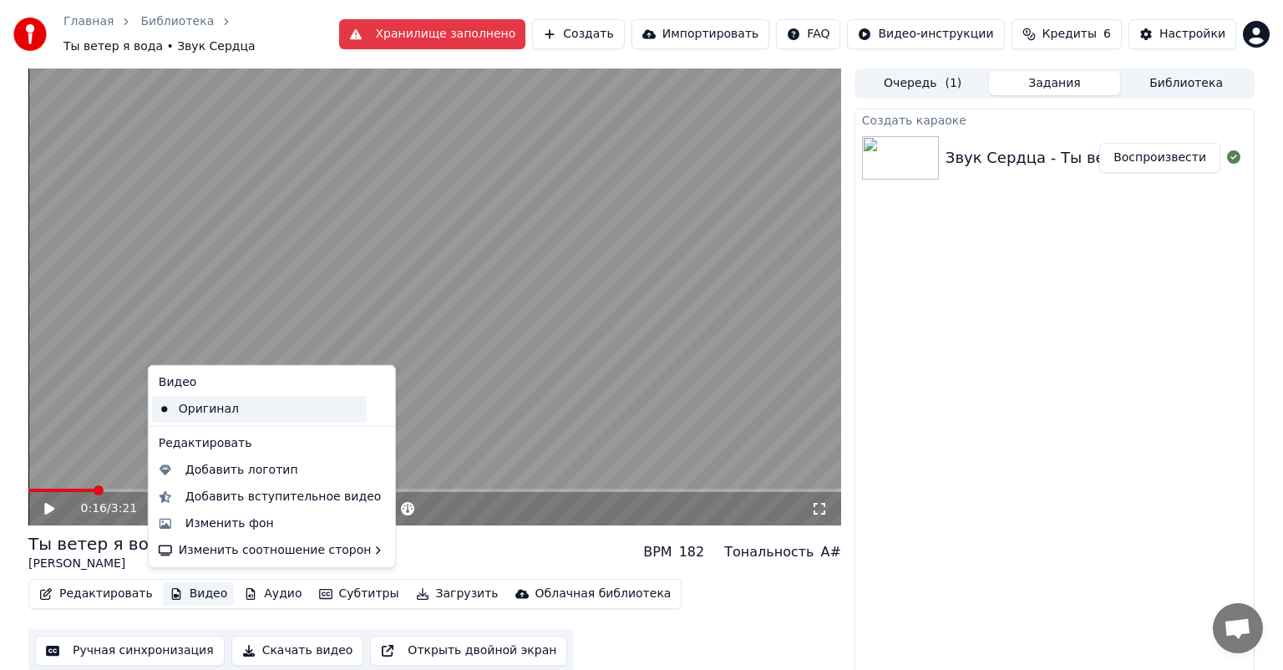
click at [218, 414] on div "Оригинал" at bounding box center [259, 409] width 215 height 27
click at [175, 588] on button "Видео" at bounding box center [199, 593] width 72 height 23
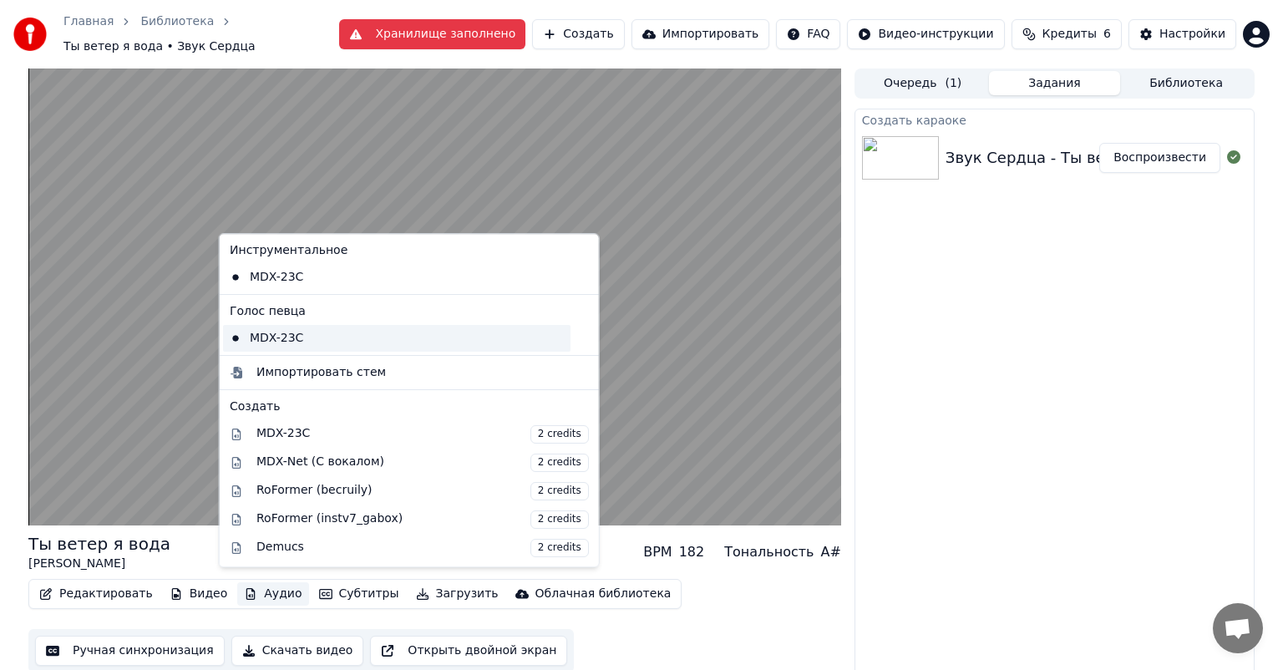
click at [378, 346] on div "MDX-23C" at bounding box center [397, 338] width 348 height 27
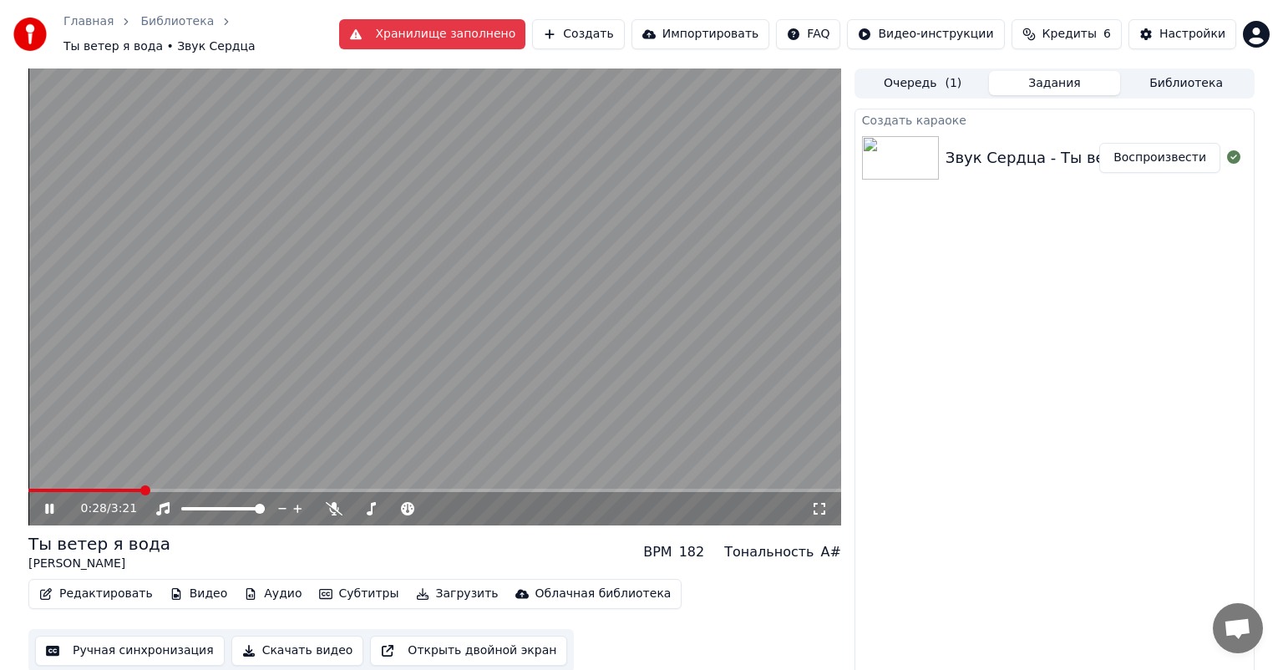
click at [115, 587] on button "Редактировать" at bounding box center [96, 593] width 127 height 23
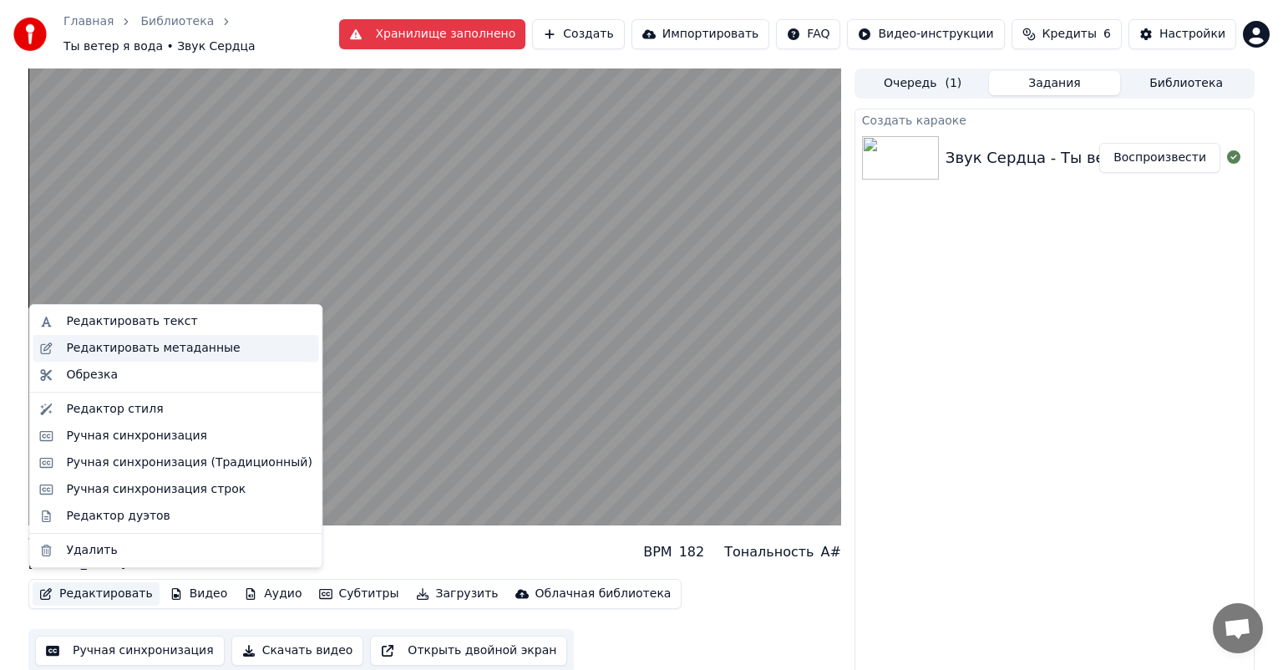
click at [195, 351] on div "Редактировать метаданные" at bounding box center [153, 348] width 174 height 17
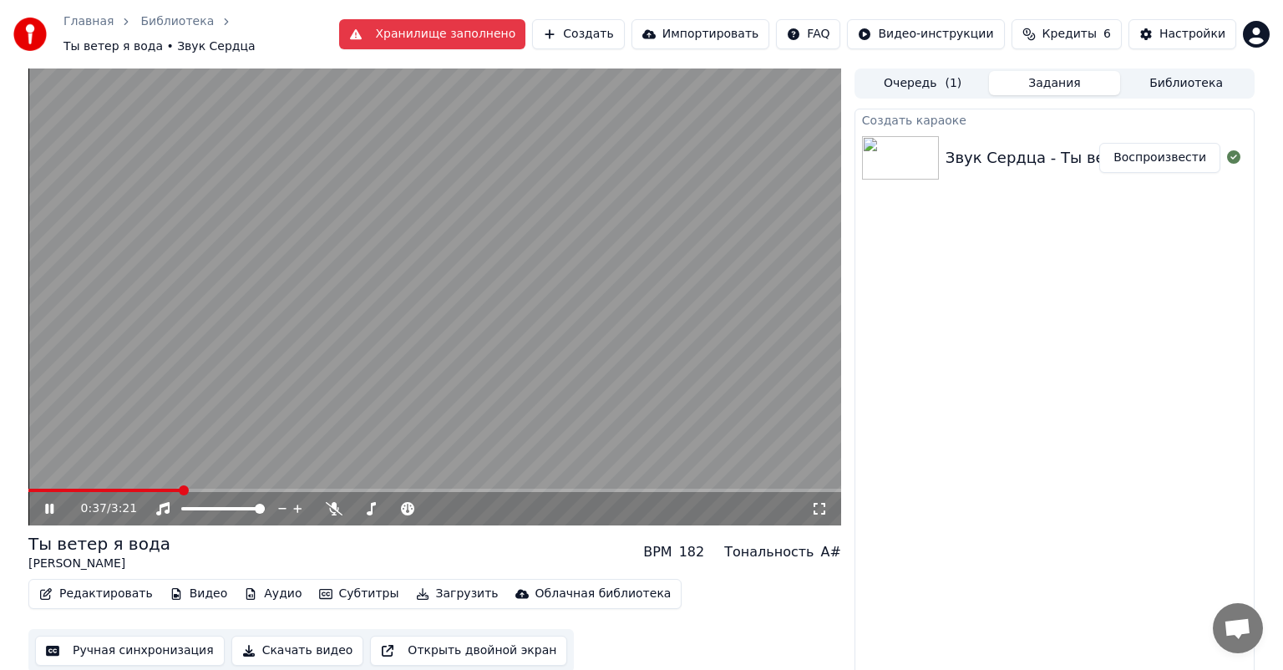
click at [927, 71] on button "Очередь ( 1 )" at bounding box center [923, 83] width 132 height 24
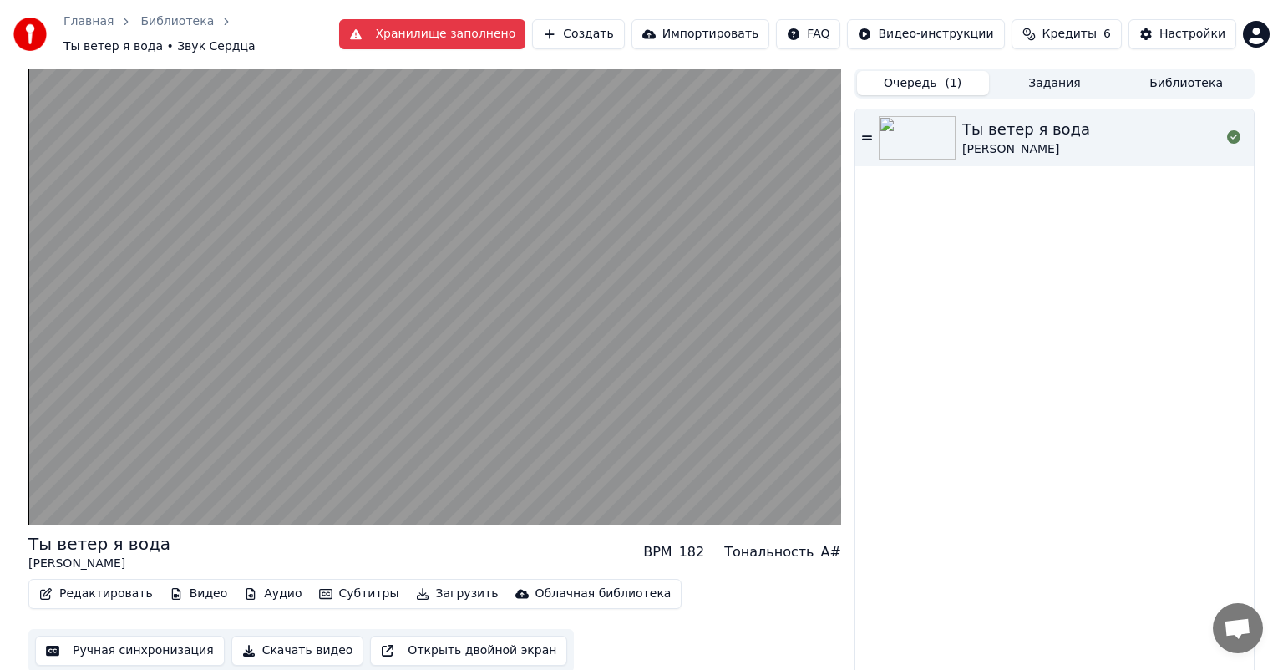
click at [1047, 71] on button "Задания" at bounding box center [1055, 83] width 132 height 24
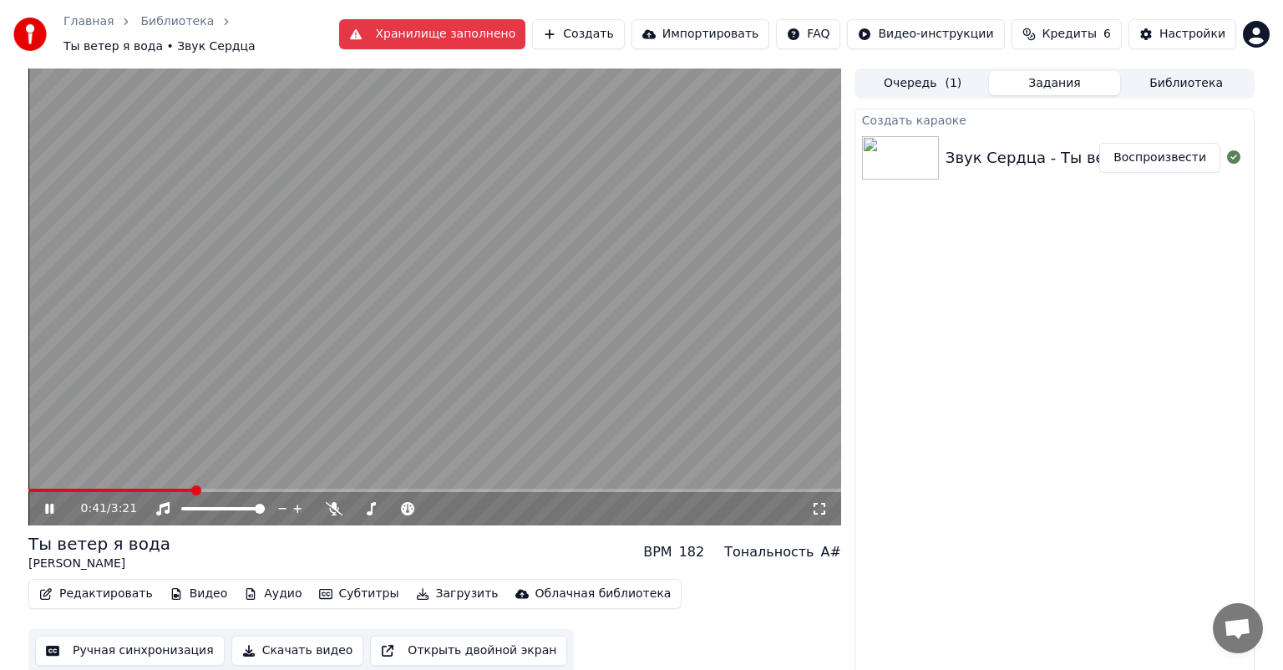
click at [205, 588] on button "Видео" at bounding box center [199, 593] width 72 height 23
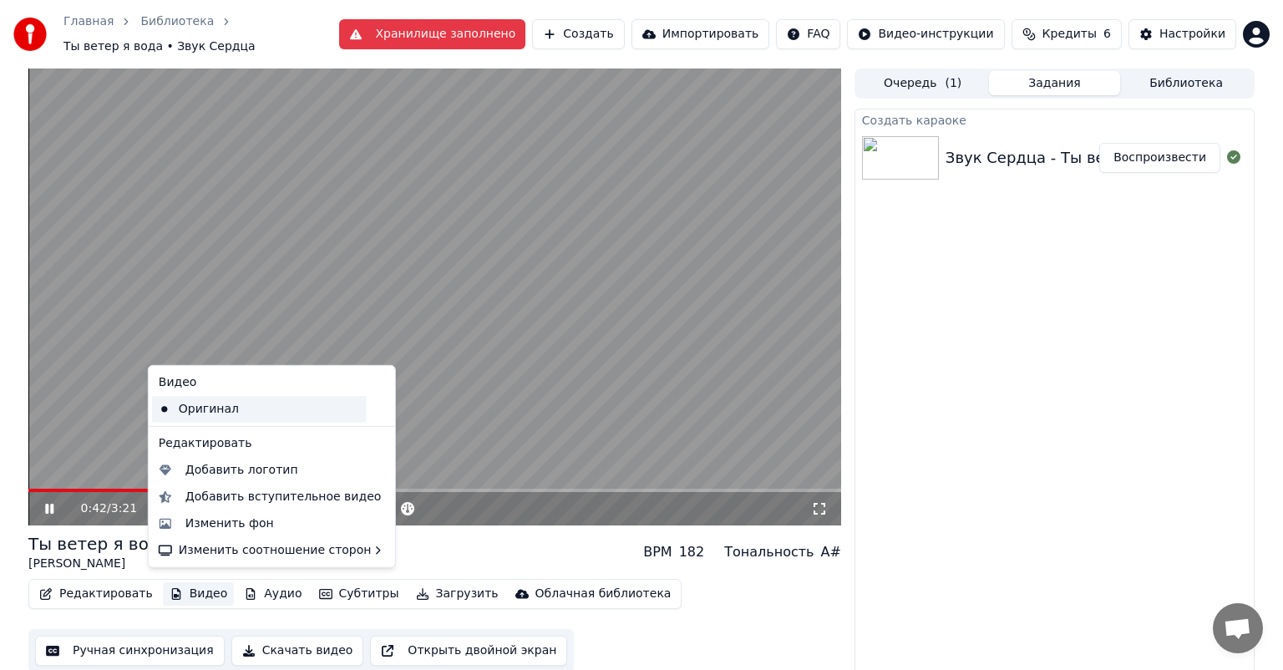
click at [317, 411] on div "Оригинал" at bounding box center [259, 409] width 215 height 27
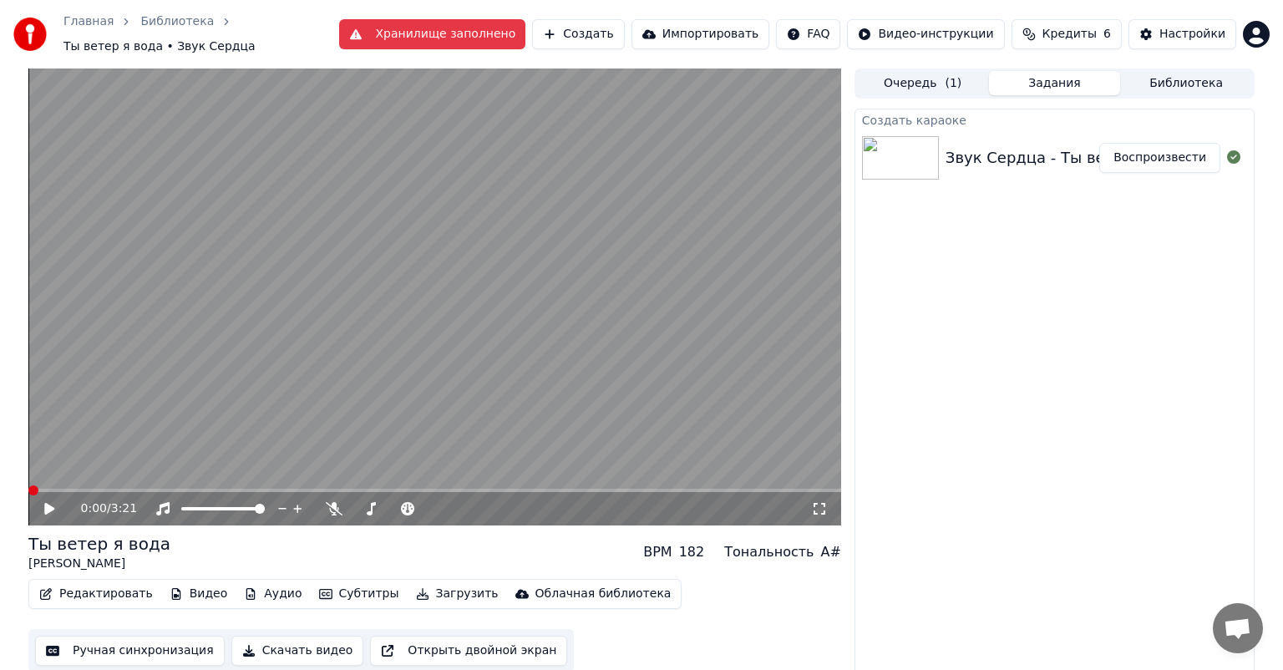
click at [62, 502] on icon at bounding box center [61, 508] width 39 height 13
click at [49, 505] on icon at bounding box center [61, 508] width 39 height 13
click at [164, 478] on video at bounding box center [434, 297] width 813 height 457
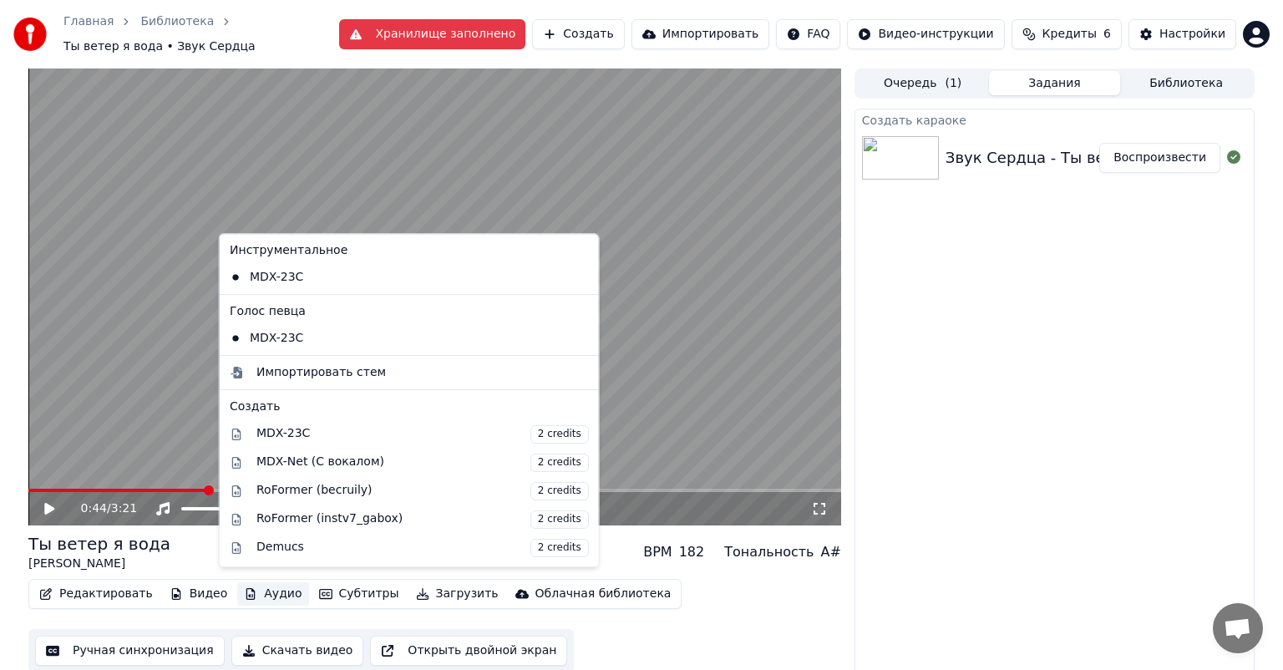
click at [254, 583] on button "Аудио" at bounding box center [272, 593] width 71 height 23
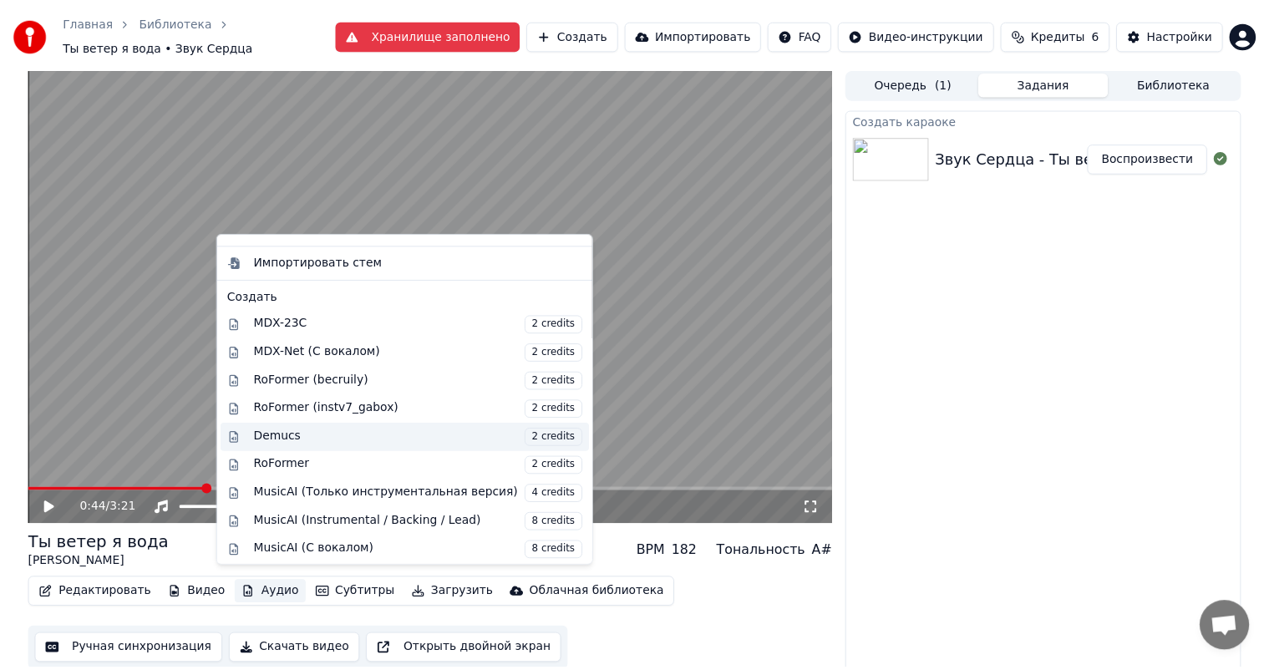
scroll to position [81, 0]
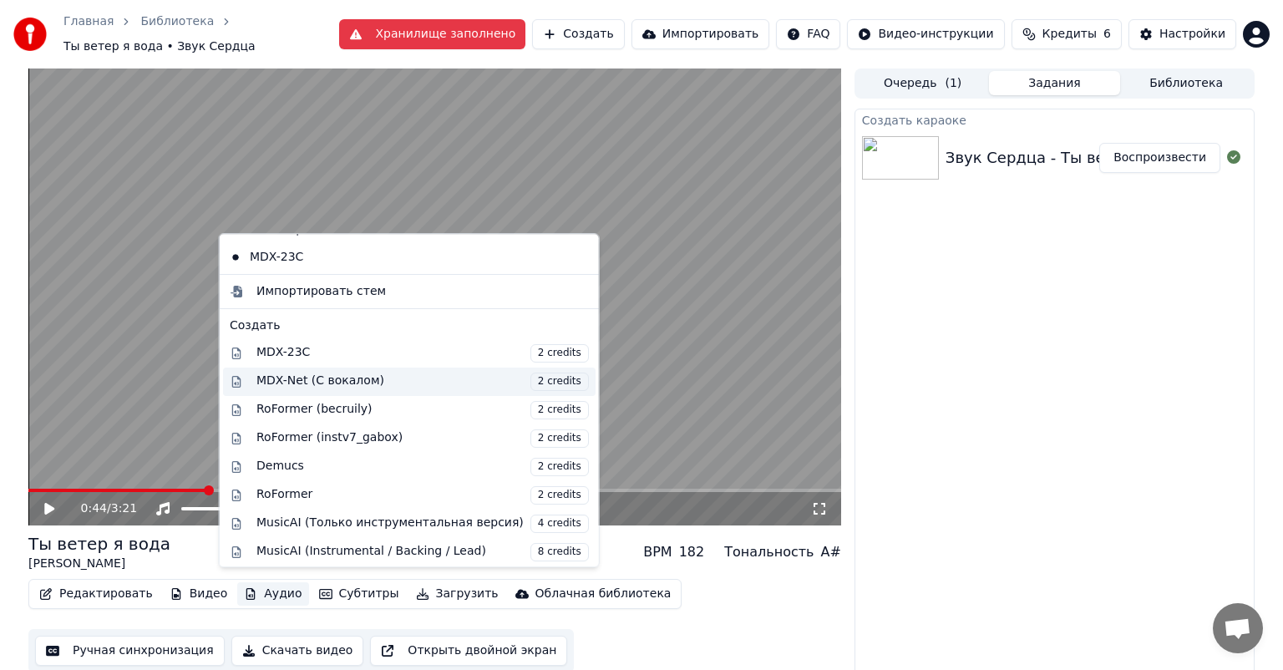
click at [389, 384] on div "MDX-Net (С вокалом) 2 credits" at bounding box center [423, 382] width 333 height 18
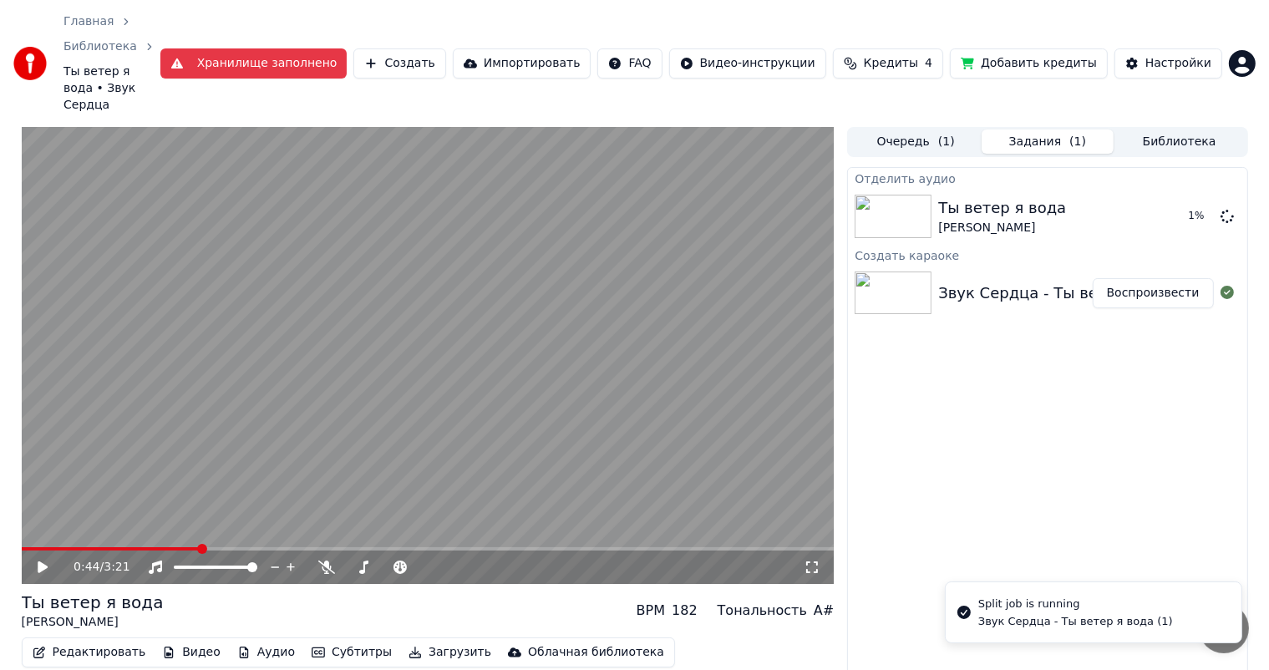
click at [127, 547] on span at bounding box center [111, 548] width 178 height 3
click at [31, 559] on div "0:26 / 3:21" at bounding box center [428, 567] width 800 height 17
click at [43, 561] on icon at bounding box center [43, 567] width 10 height 12
click at [47, 561] on icon at bounding box center [54, 567] width 39 height 13
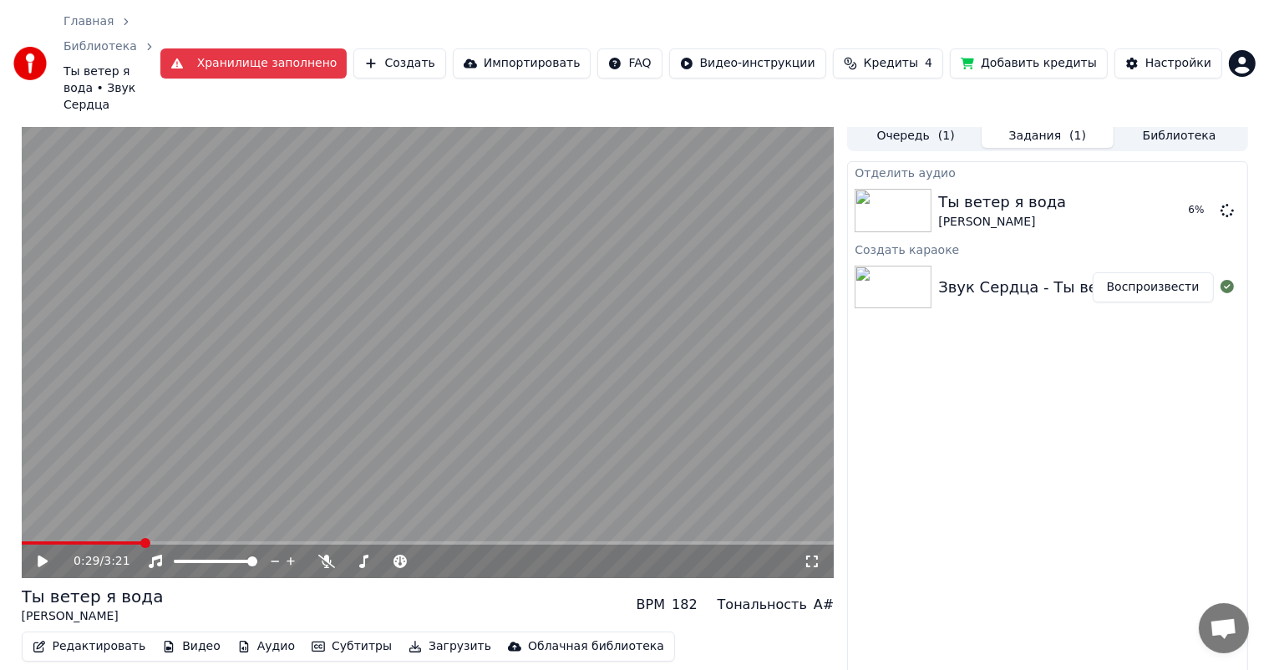
scroll to position [8, 0]
click at [249, 633] on button "Аудио" at bounding box center [266, 644] width 71 height 23
click at [1039, 330] on div "Отделить аудио Ты ветер я вода Звук Сердца 9 % Создать караоке Звук Сердца - Ты…" at bounding box center [1047, 445] width 400 height 570
click at [1149, 64] on div "Главная Библиотека Ты ветер я вода • Звук Сердца Хранилище заполнено Создать Им…" at bounding box center [634, 63] width 1269 height 127
click at [907, 122] on button "Очередь ( 1 )" at bounding box center [916, 134] width 132 height 24
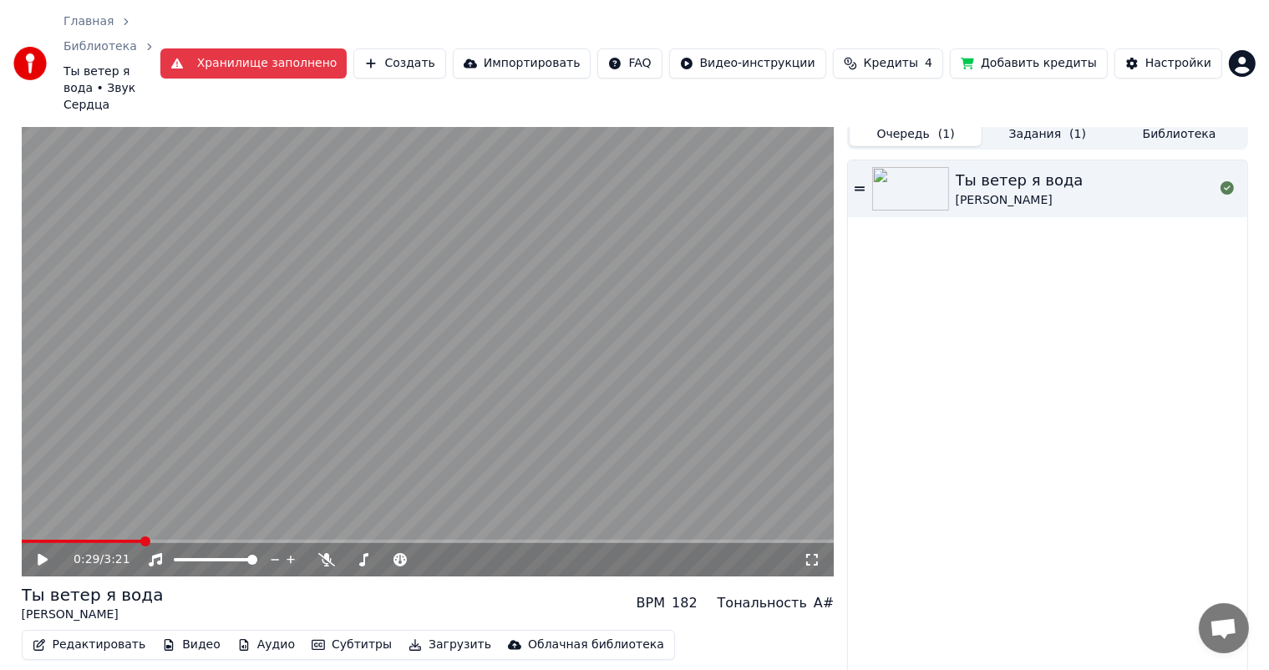
click at [1053, 122] on button "Задания ( 1 )" at bounding box center [1048, 134] width 132 height 24
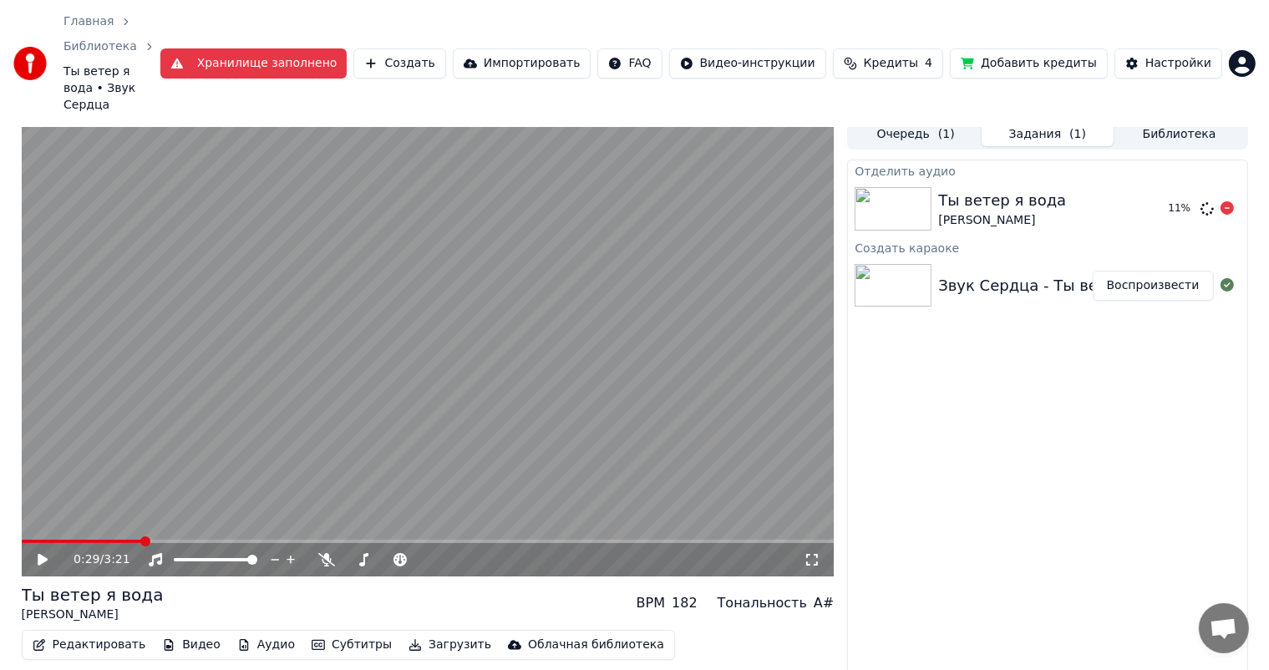
click at [992, 212] on div "Звук Сердца" at bounding box center [1002, 220] width 128 height 17
click at [1227, 201] on icon at bounding box center [1227, 207] width 13 height 13
click at [999, 274] on div "Звук Сердца - Ты ветер я вода (1)" at bounding box center [1072, 285] width 269 height 23
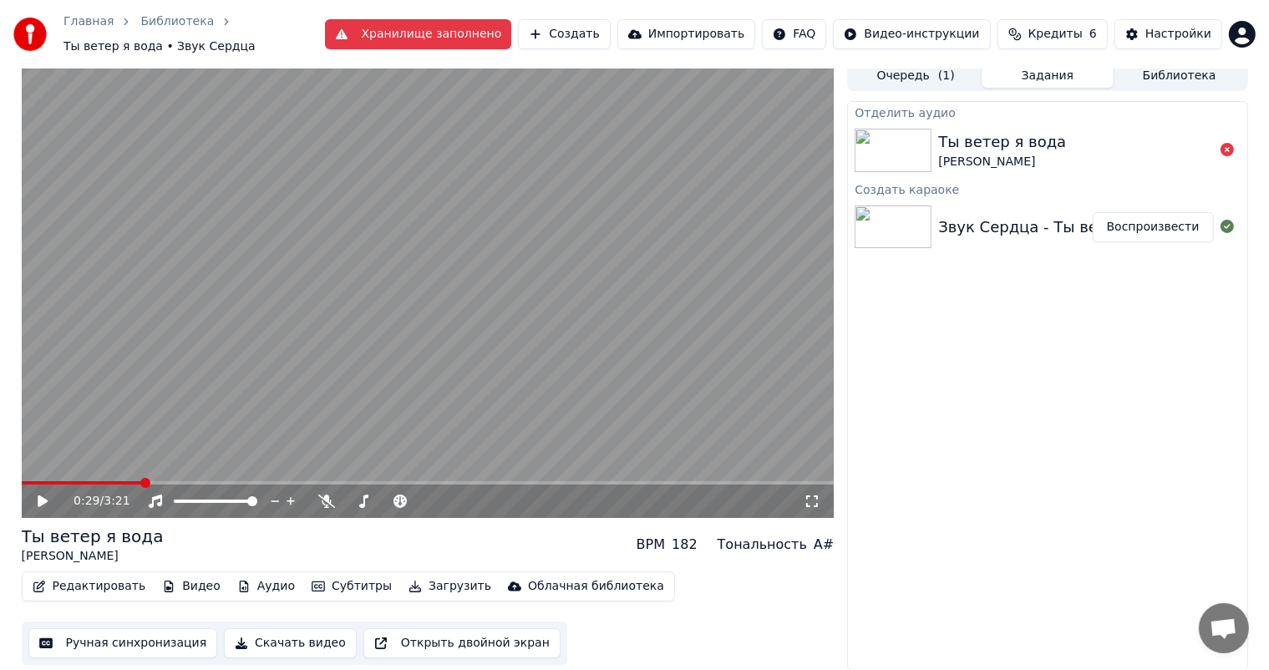
click at [698, 536] on div "182" at bounding box center [685, 545] width 26 height 20
click at [774, 544] on div "Тональность" at bounding box center [762, 545] width 89 height 20
click at [333, 590] on button "Субтитры" at bounding box center [352, 586] width 94 height 23
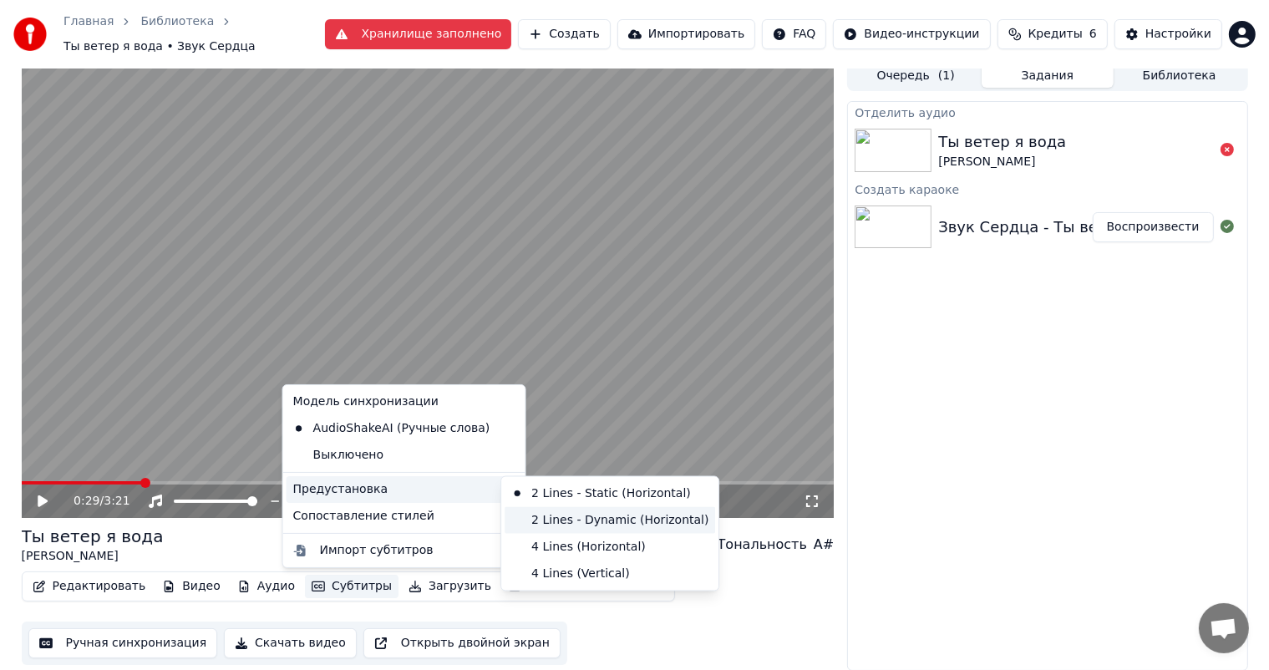
click at [641, 526] on div "2 Lines - Dynamic (Horizontal)" at bounding box center [610, 520] width 211 height 27
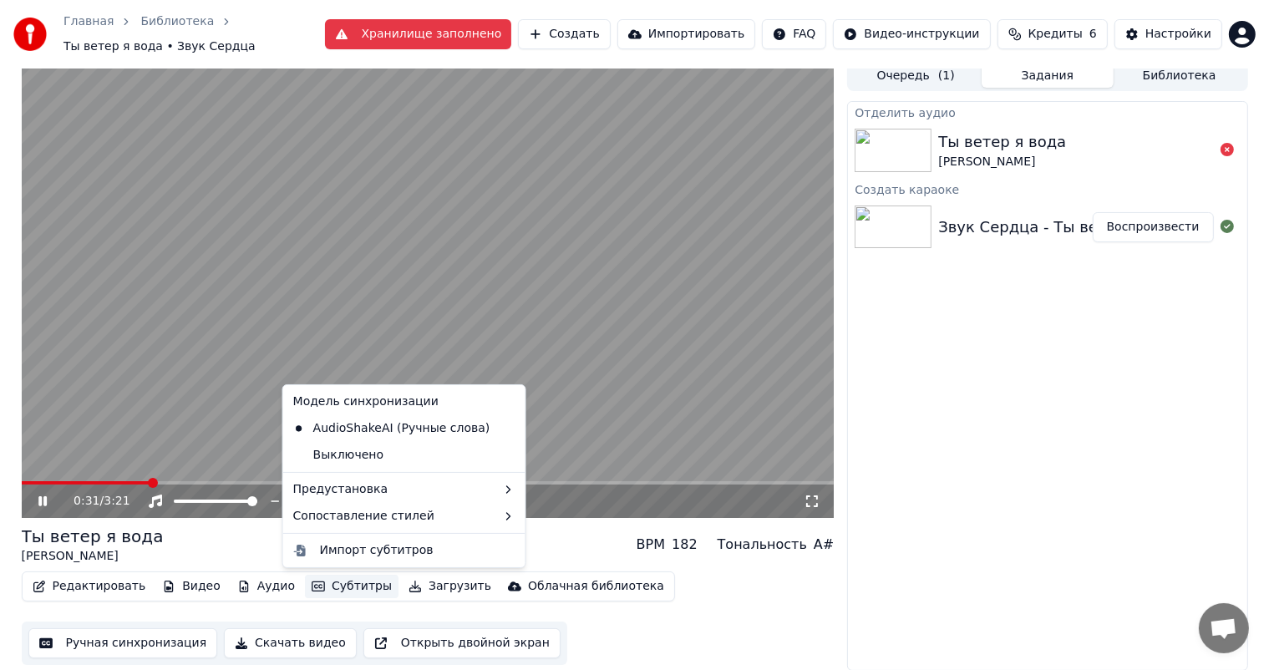
click at [336, 590] on button "Субтитры" at bounding box center [352, 586] width 94 height 23
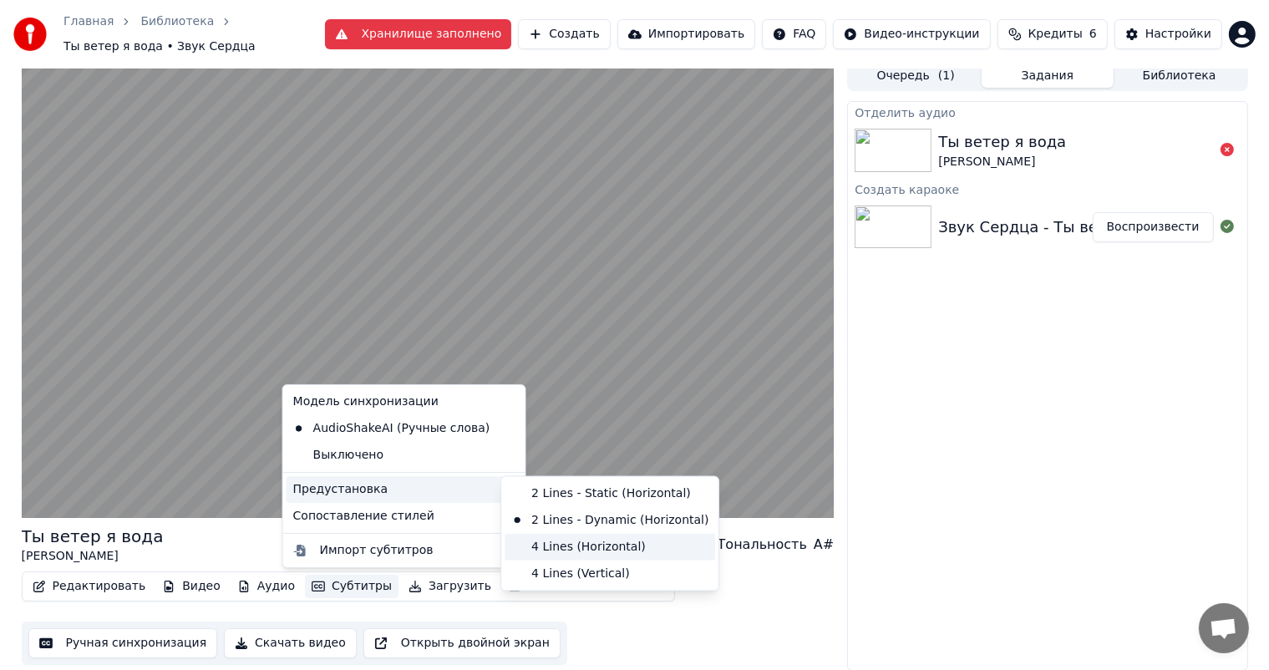
click at [541, 553] on div "4 Lines (Horizontal)" at bounding box center [610, 547] width 211 height 27
